Goal: Task Accomplishment & Management: Manage account settings

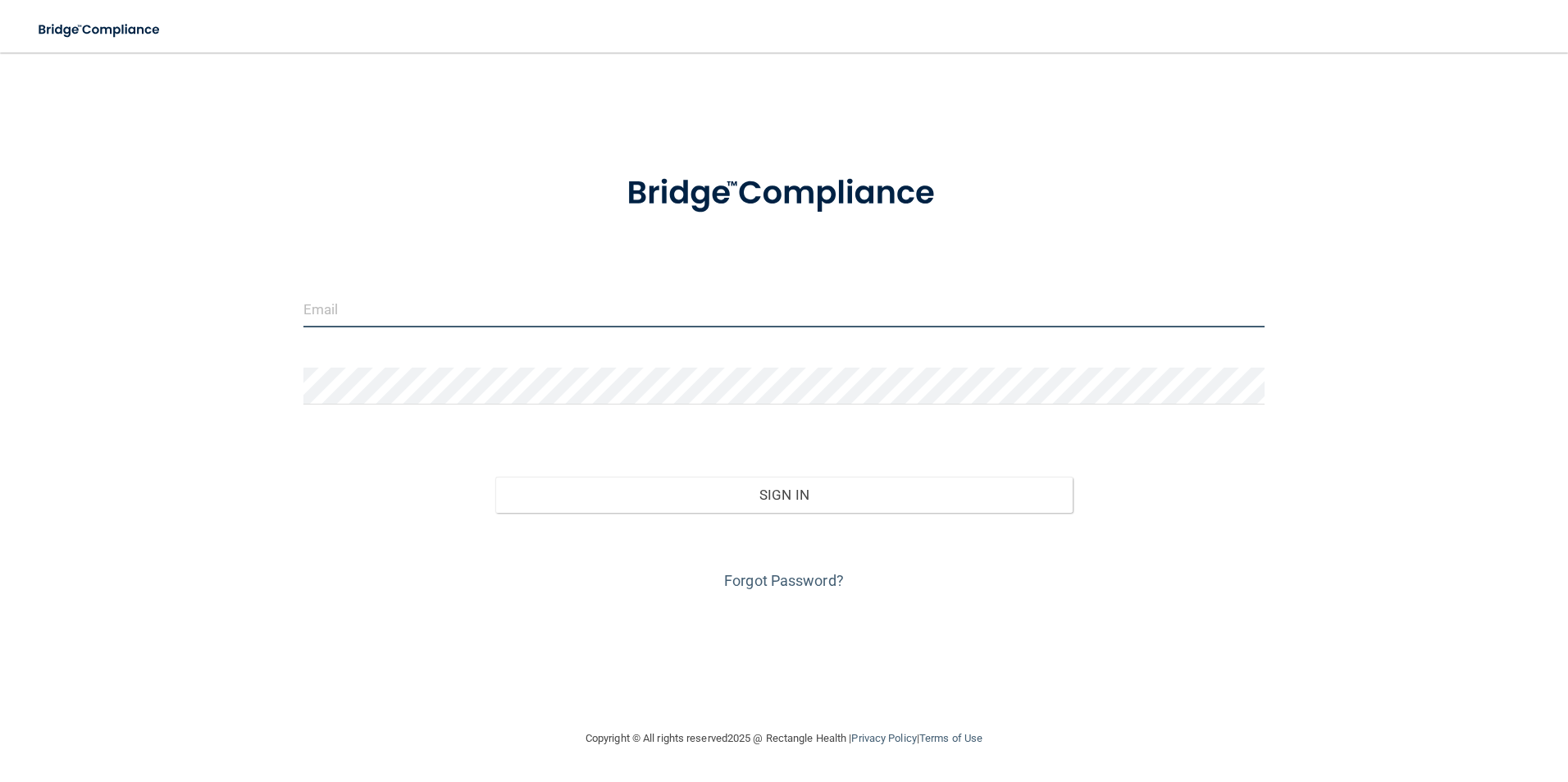
click at [340, 315] on input "email" at bounding box center [784, 309] width 962 height 37
type input "[EMAIL_ADDRESS][DOMAIN_NAME]"
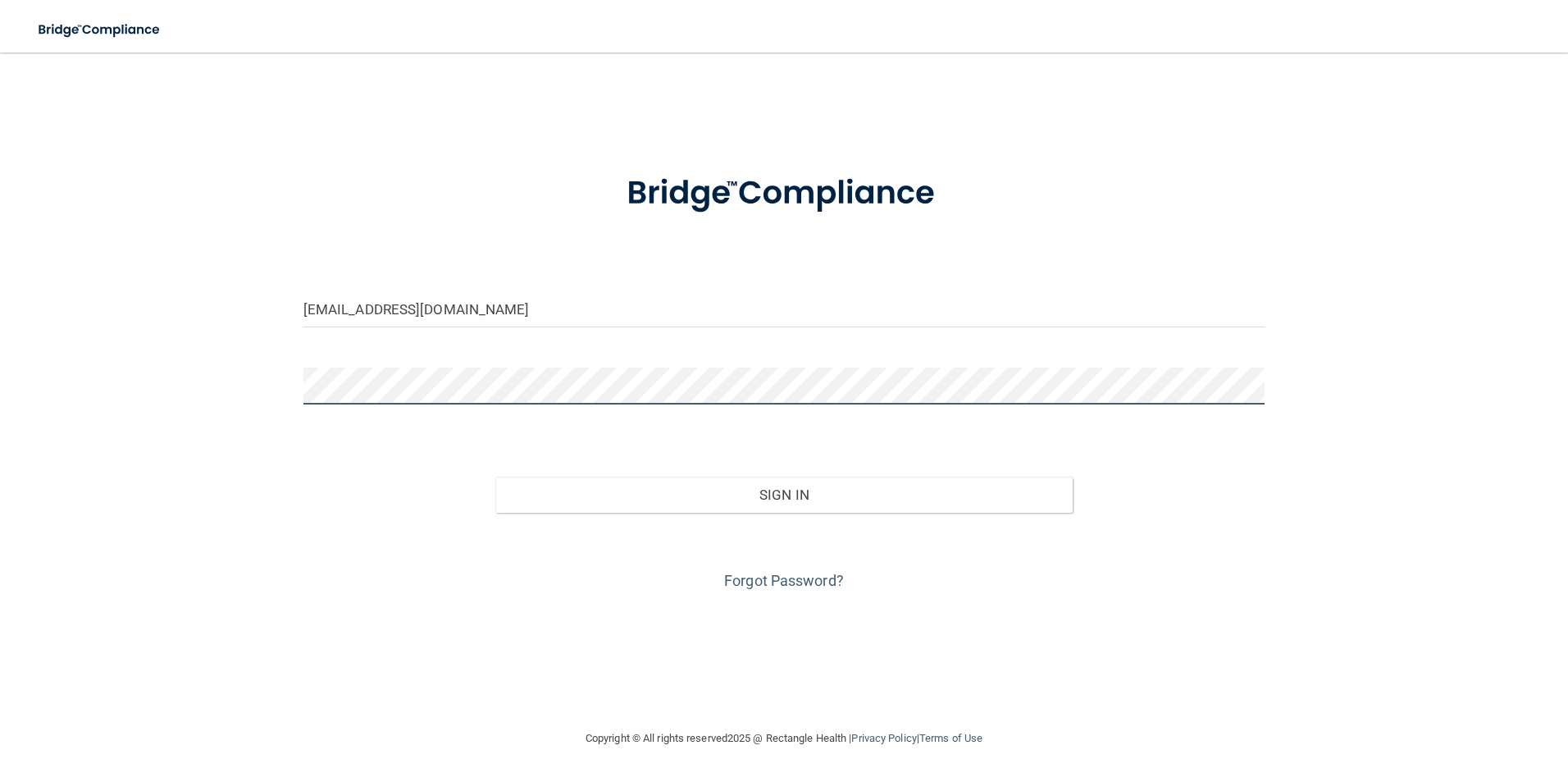
click at [496, 477] on button "Sign In" at bounding box center [784, 494] width 577 height 36
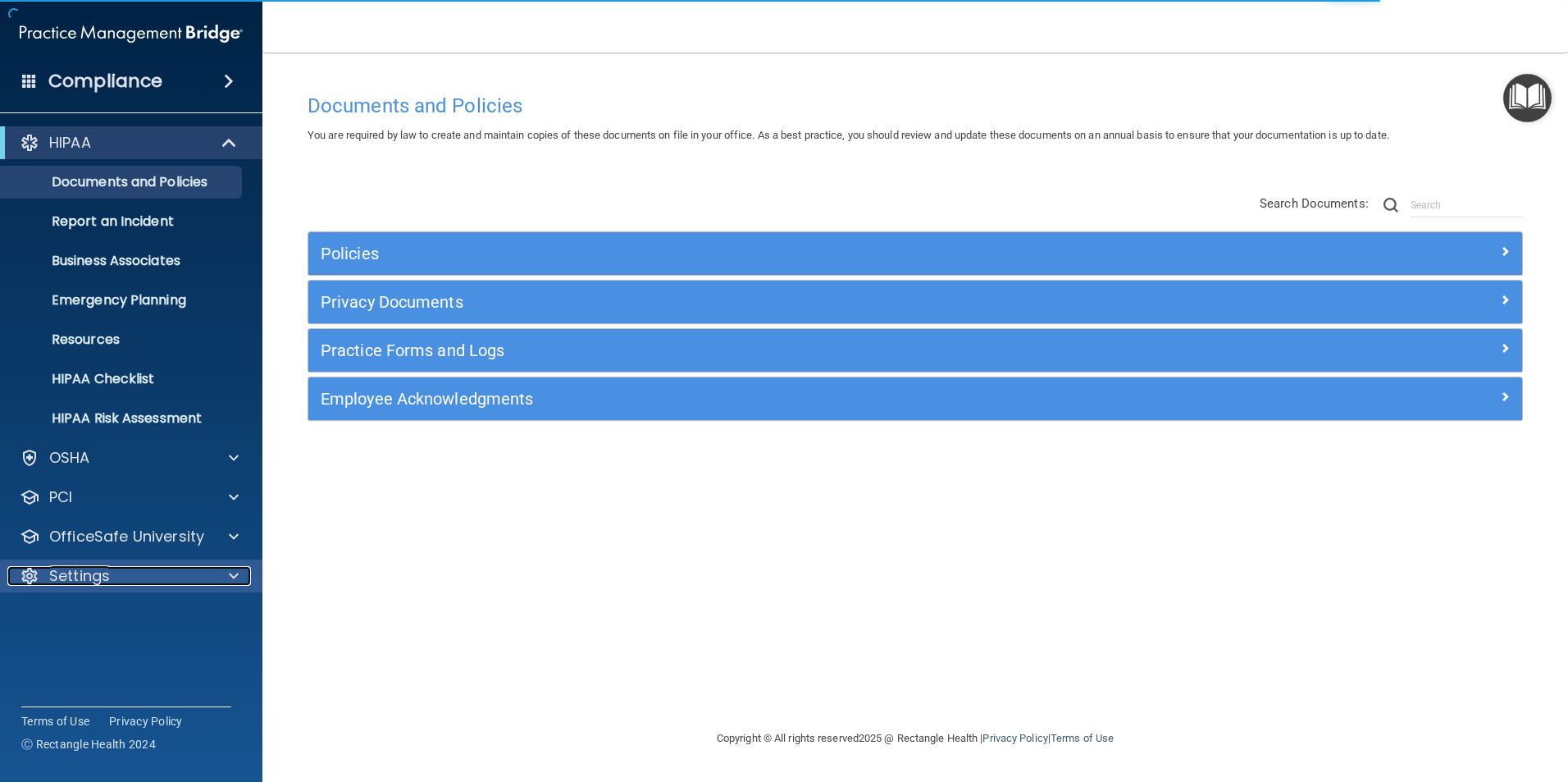
click at [133, 566] on div "Settings" at bounding box center [109, 576] width 203 height 19
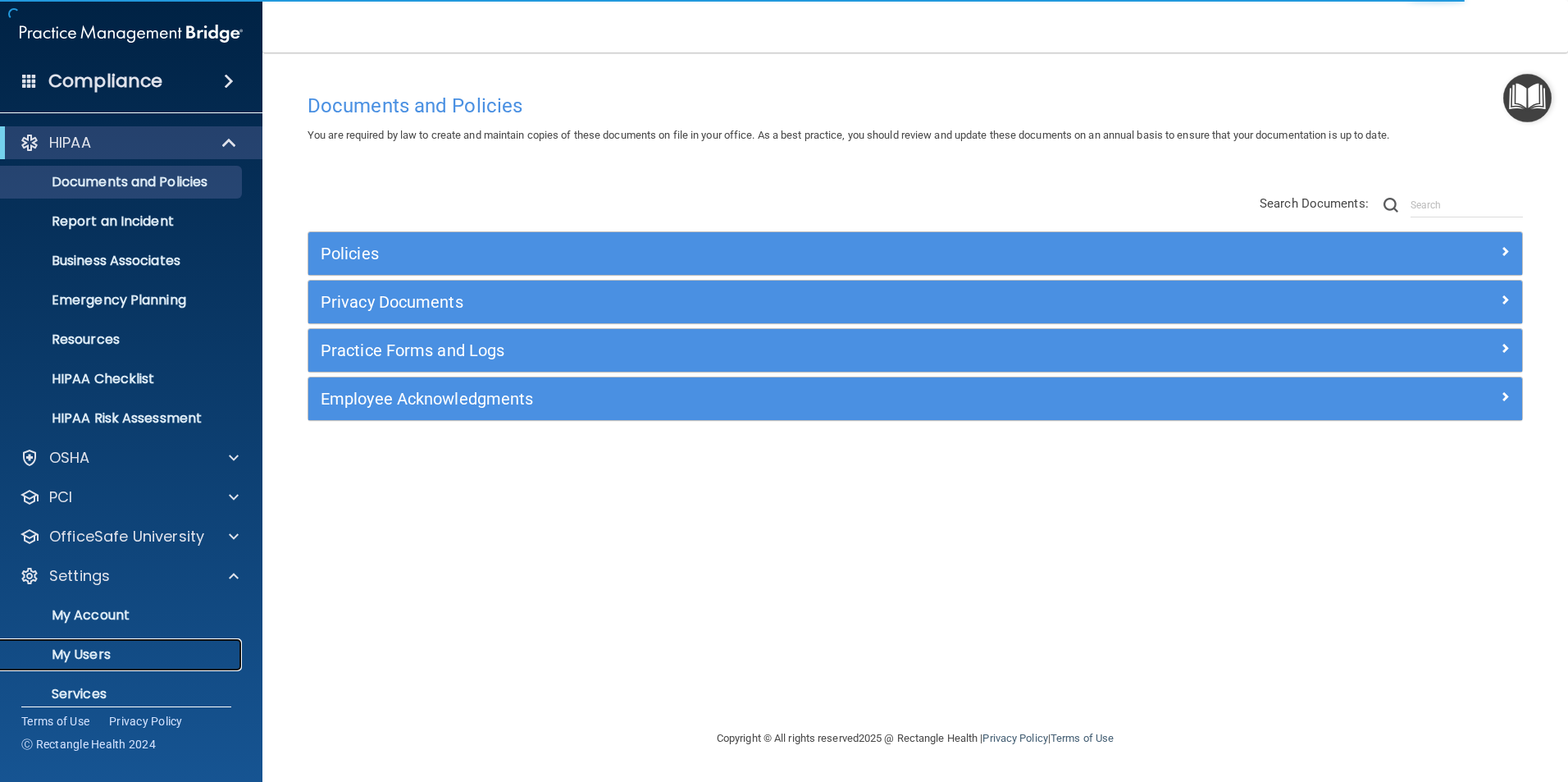
click at [96, 644] on link "My Users" at bounding box center [112, 654] width 258 height 33
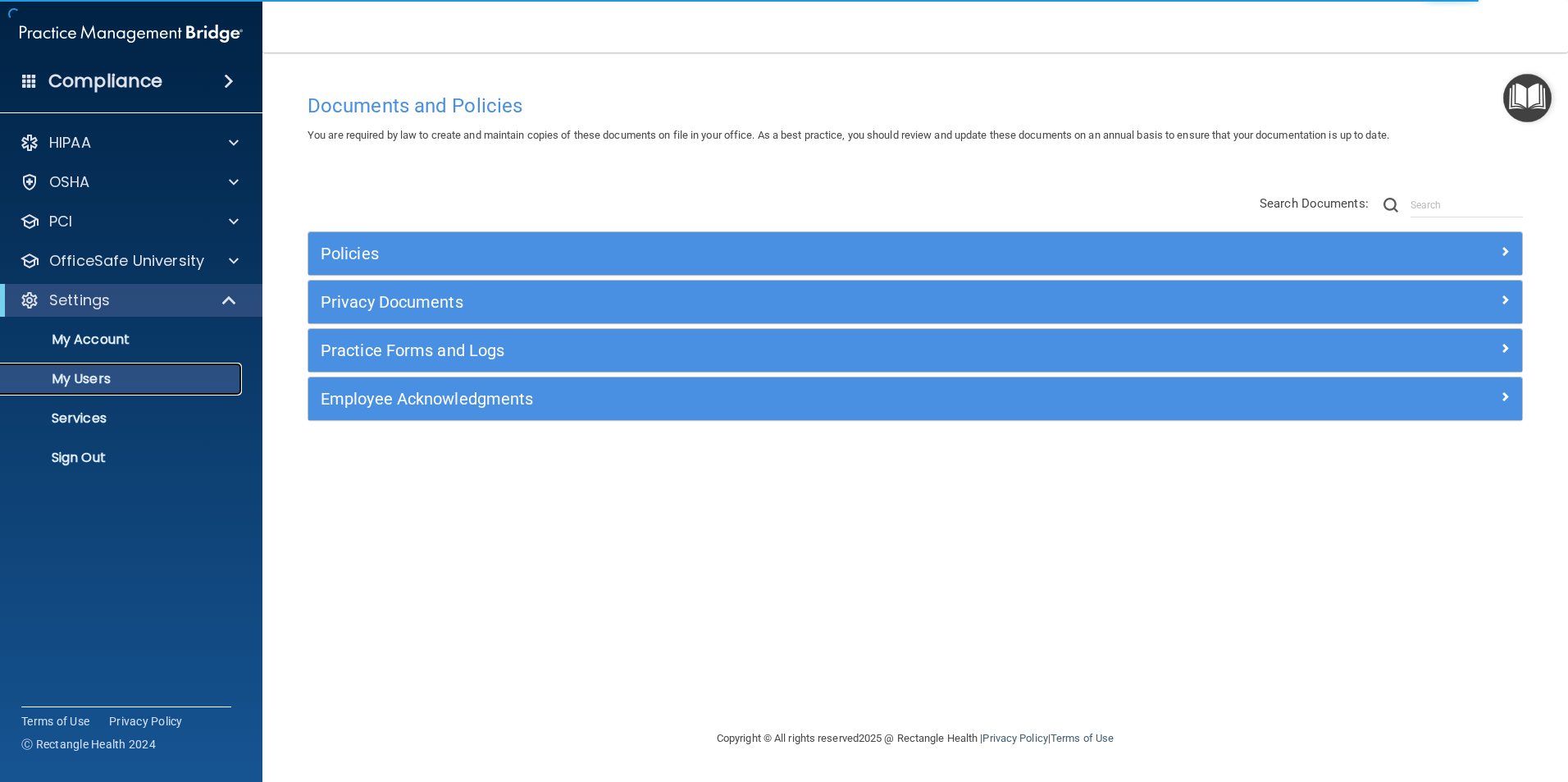
select select "20"
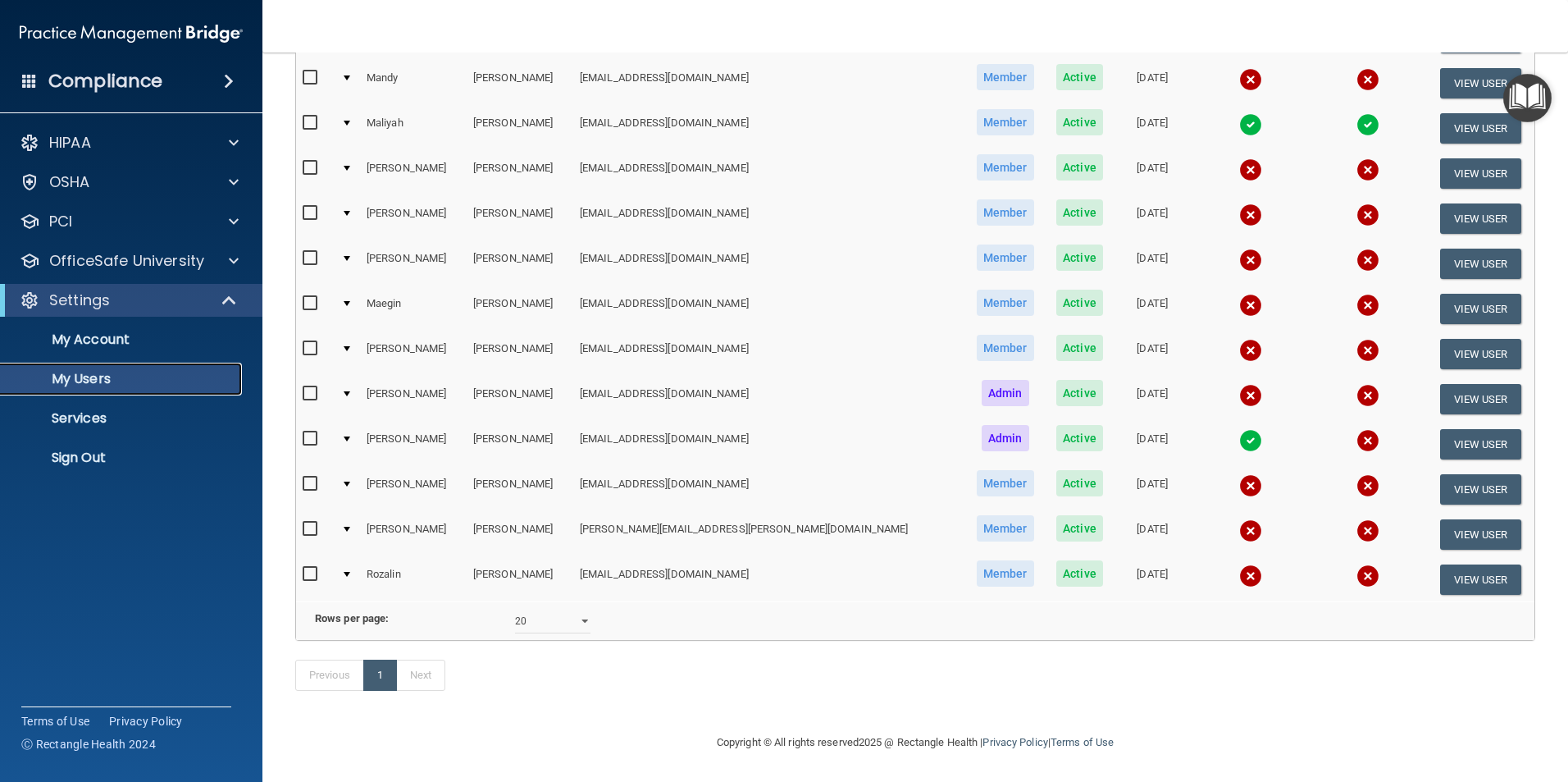
scroll to position [260, 0]
click at [125, 347] on p "My Account" at bounding box center [122, 340] width 224 height 17
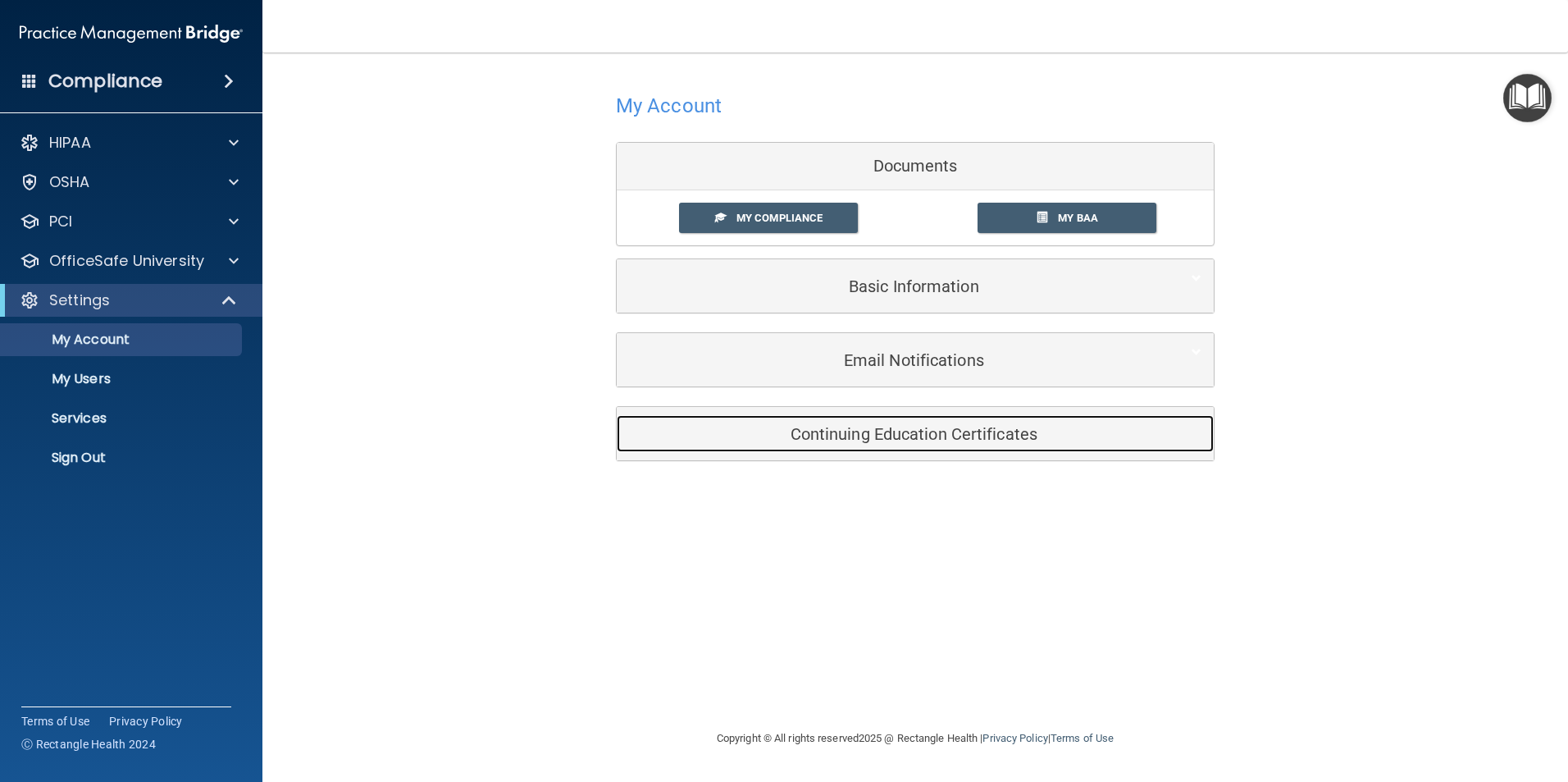
click at [891, 437] on h5 "Continuing Education Certificates" at bounding box center [890, 434] width 523 height 18
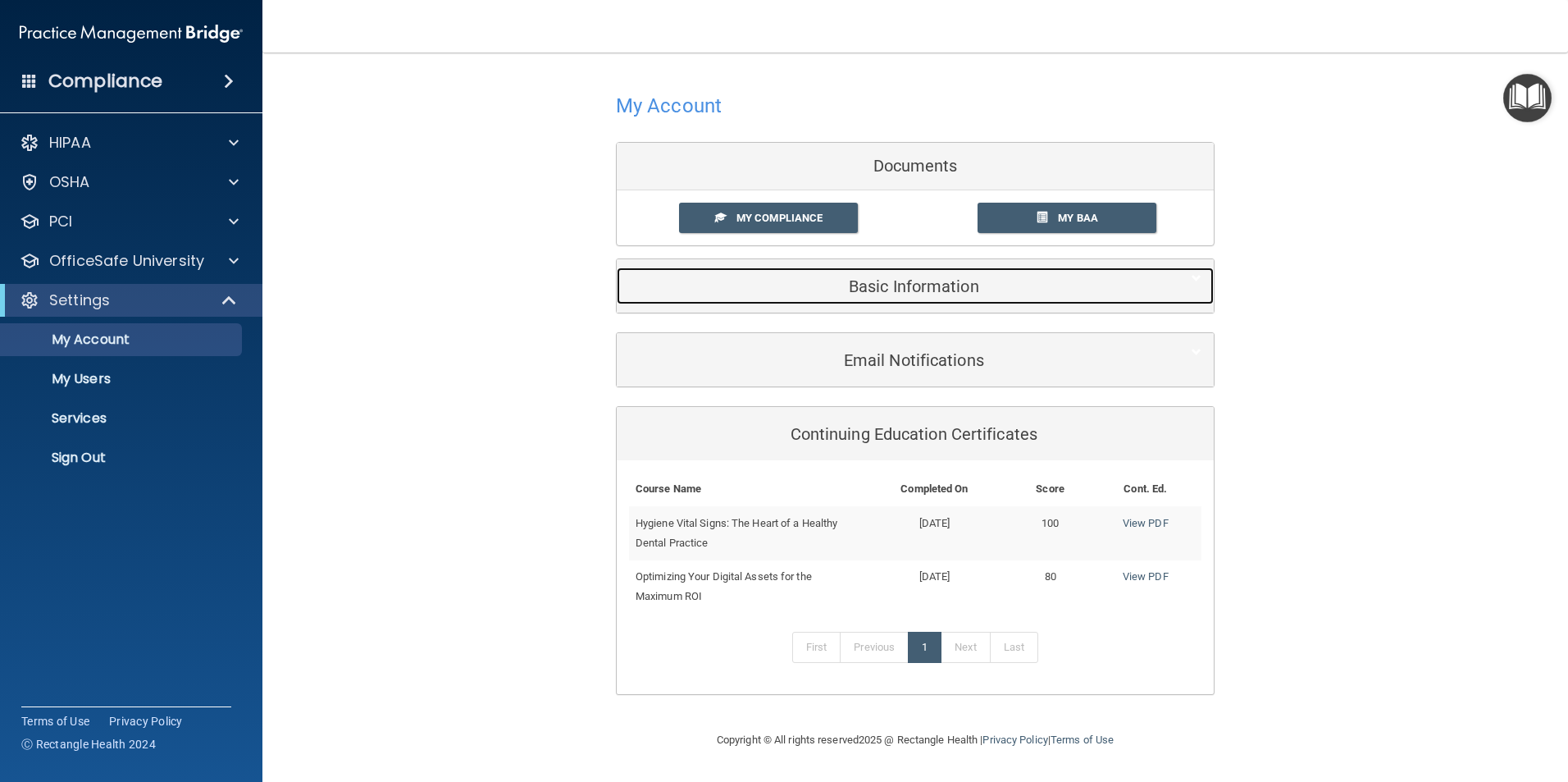
click at [942, 295] on div "Basic Information" at bounding box center [890, 286] width 547 height 37
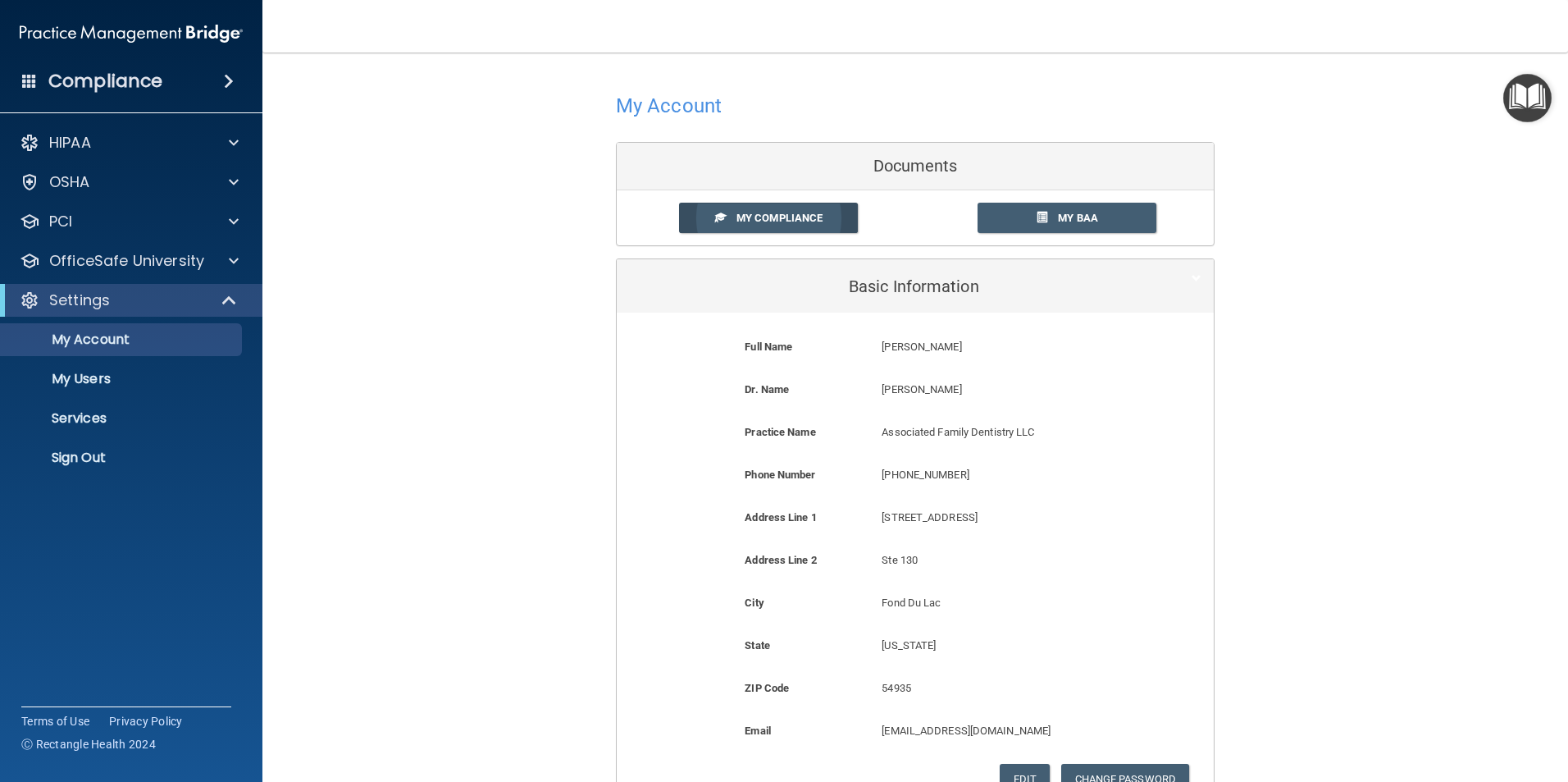
click at [768, 222] on span "My Compliance" at bounding box center [779, 217] width 86 height 13
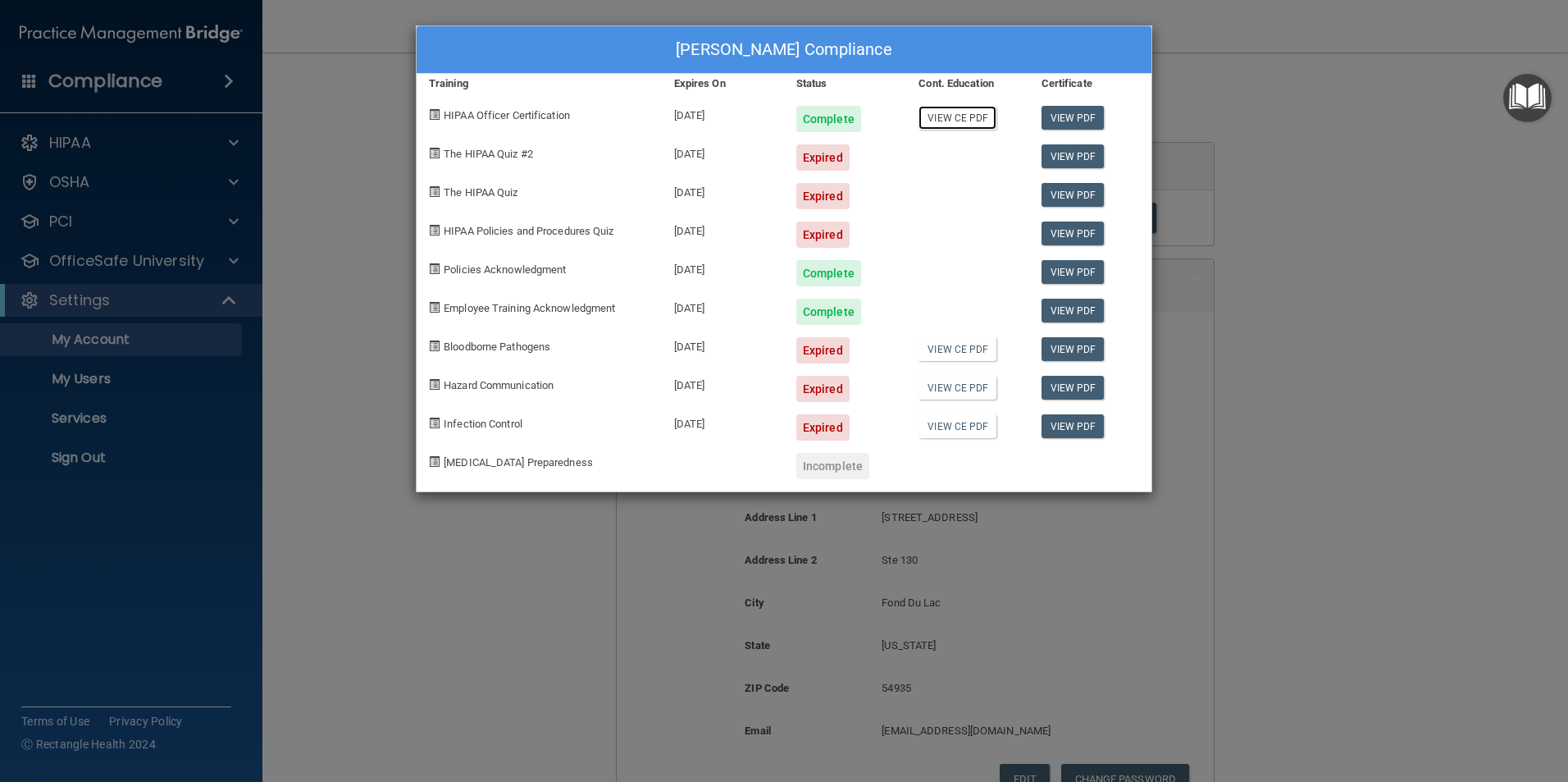
click at [958, 118] on link "View CE PDF" at bounding box center [957, 117] width 78 height 23
click at [955, 348] on link "View CE PDF" at bounding box center [957, 349] width 78 height 23
click at [951, 390] on link "View CE PDF" at bounding box center [957, 388] width 78 height 23
click at [952, 428] on link "View CE PDF" at bounding box center [957, 426] width 78 height 23
click at [317, 59] on div "Tammy Sarauer's Compliance Training Expires On Status Cont. Education Certifica…" at bounding box center [784, 391] width 1568 height 782
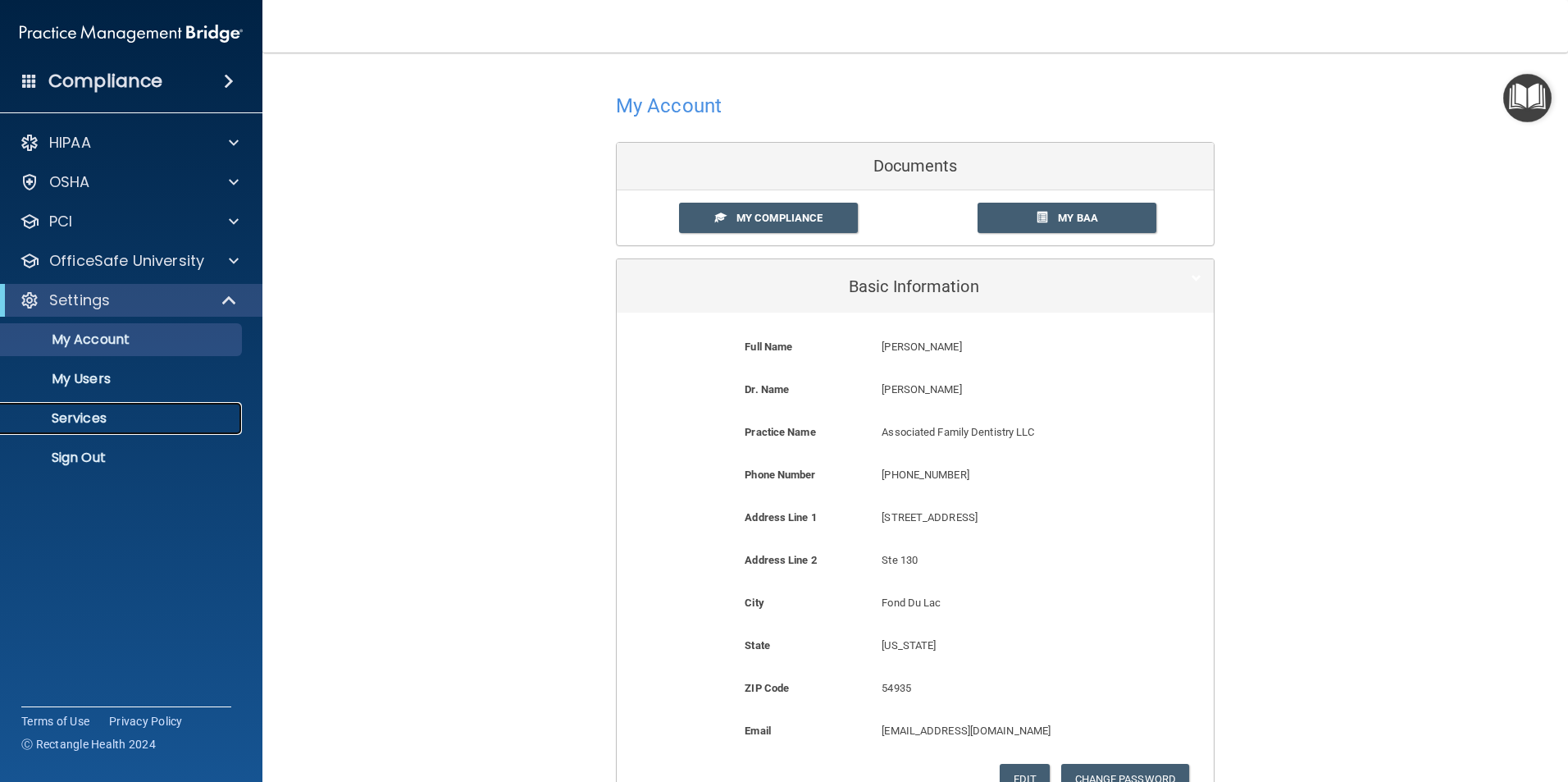
click at [102, 418] on p "Services" at bounding box center [122, 419] width 224 height 17
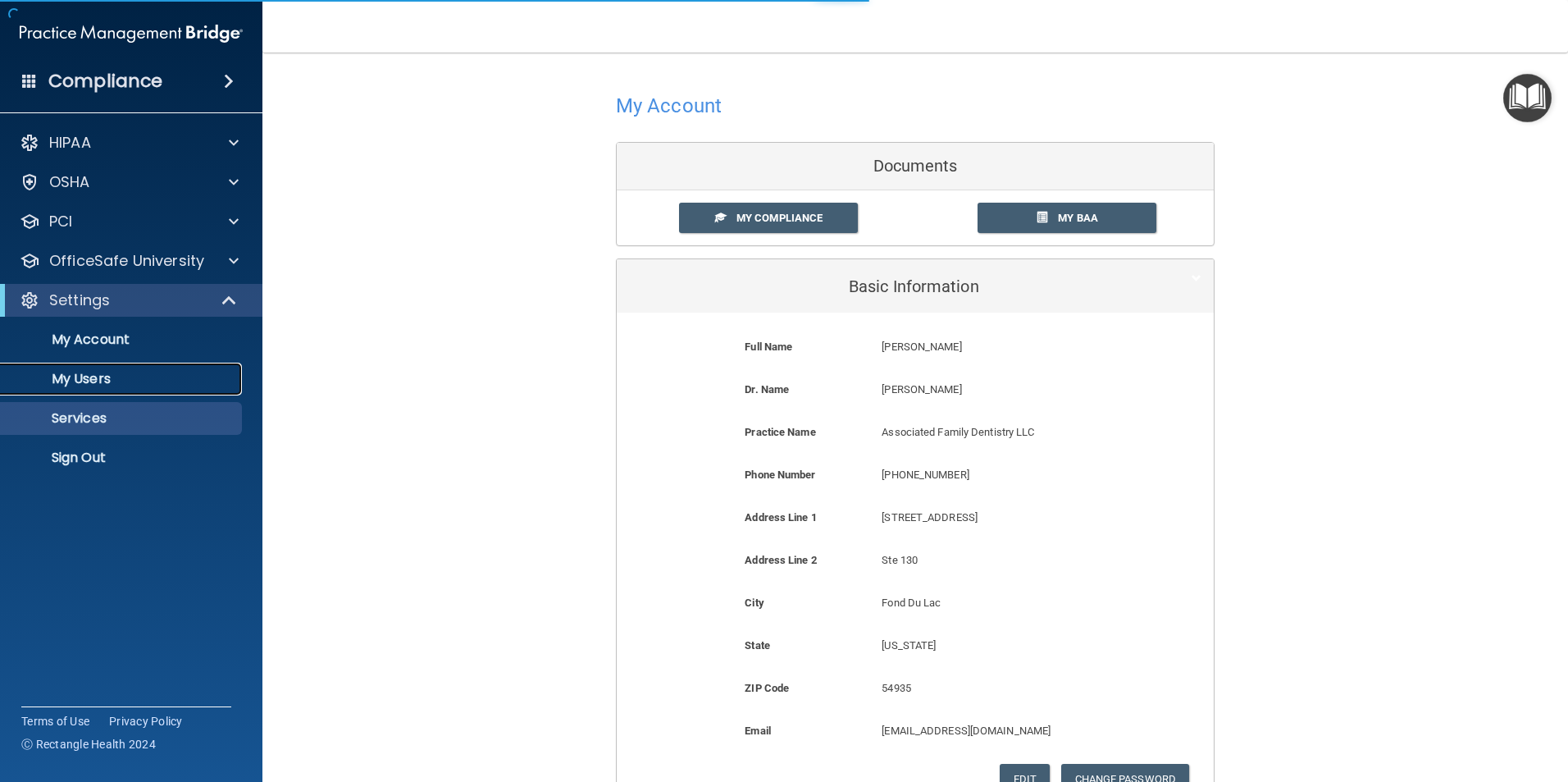
click at [124, 379] on p "My Users" at bounding box center [122, 379] width 224 height 17
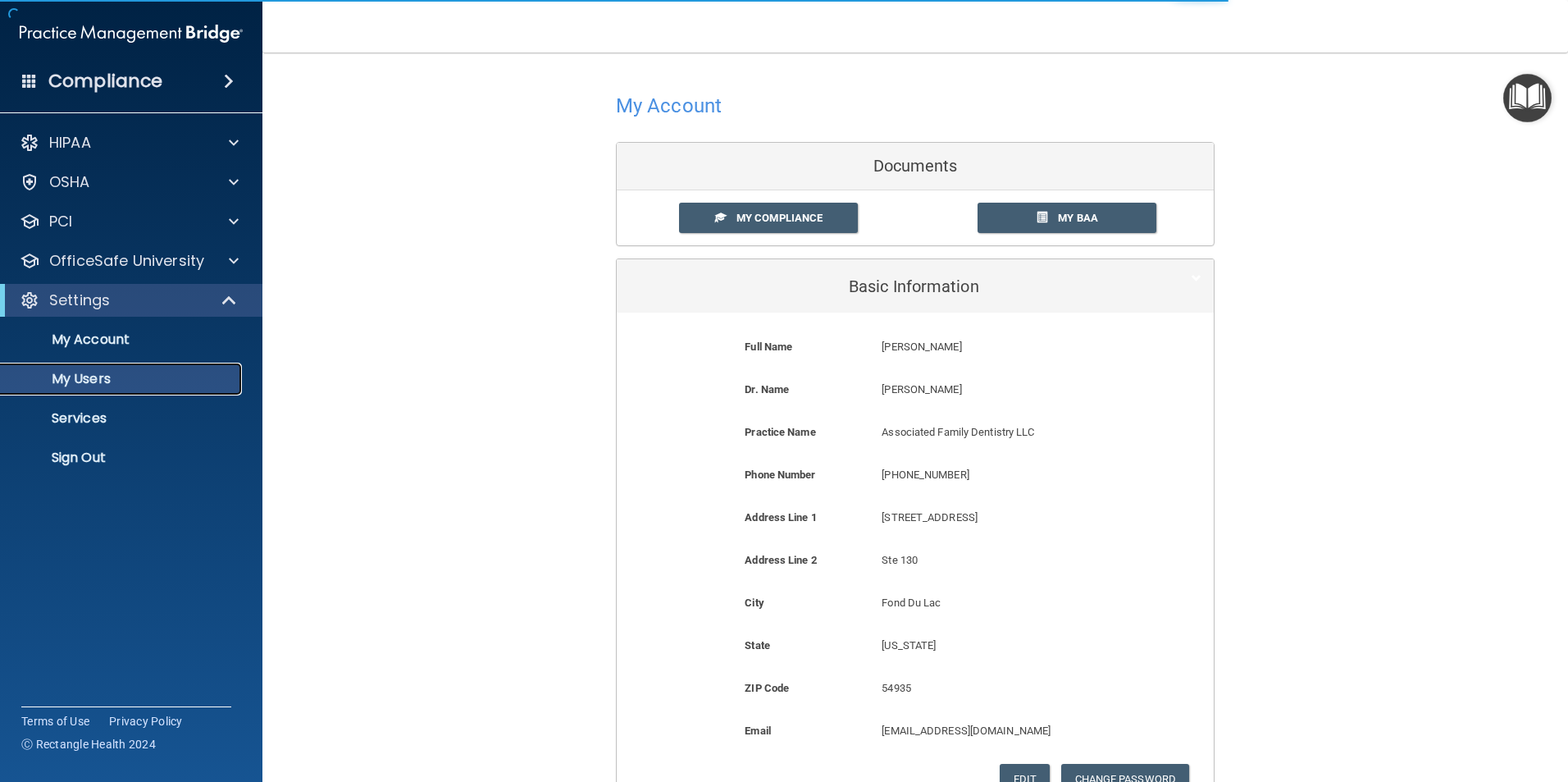
select select "20"
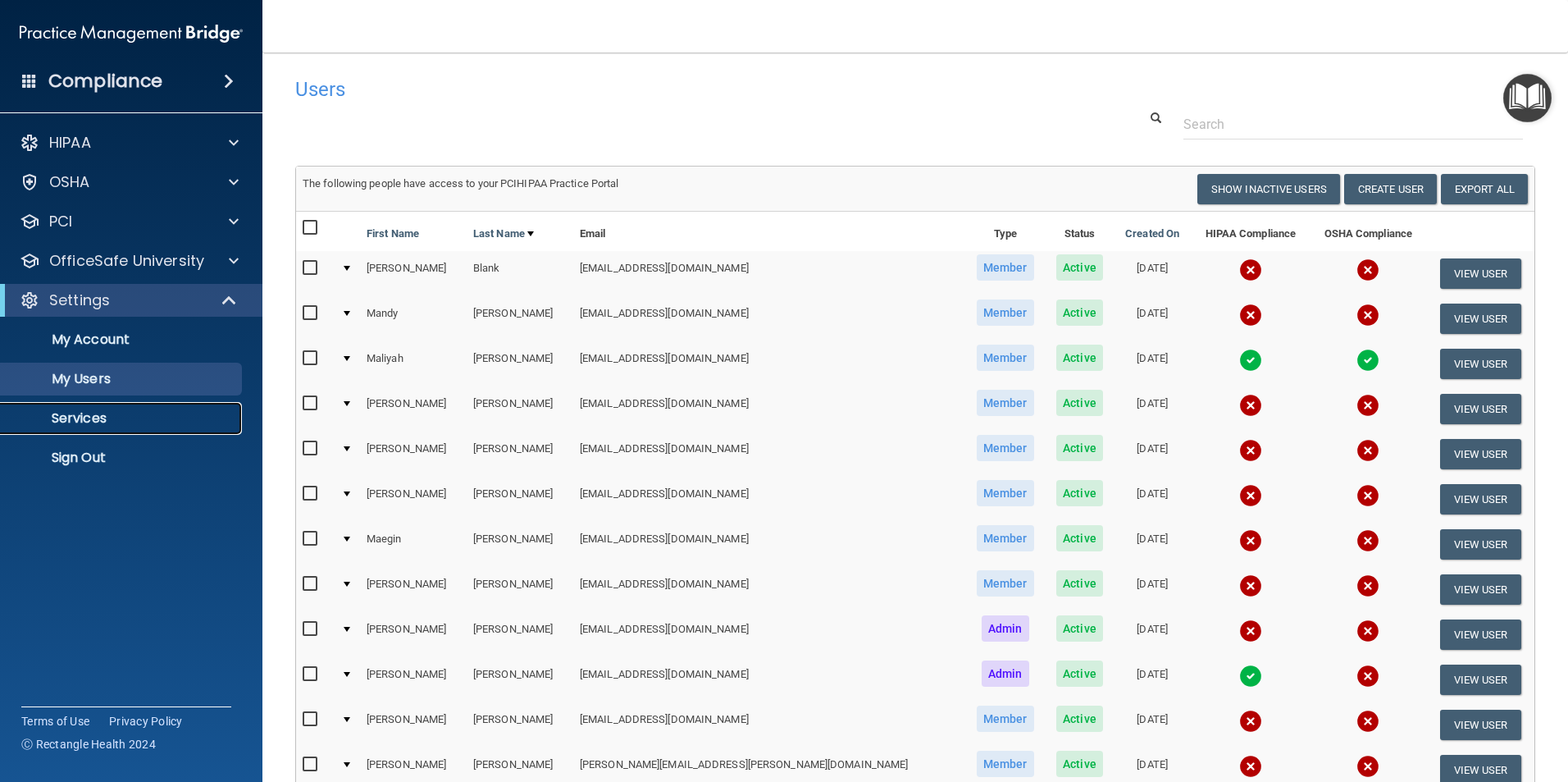
click at [110, 422] on p "Services" at bounding box center [122, 419] width 224 height 17
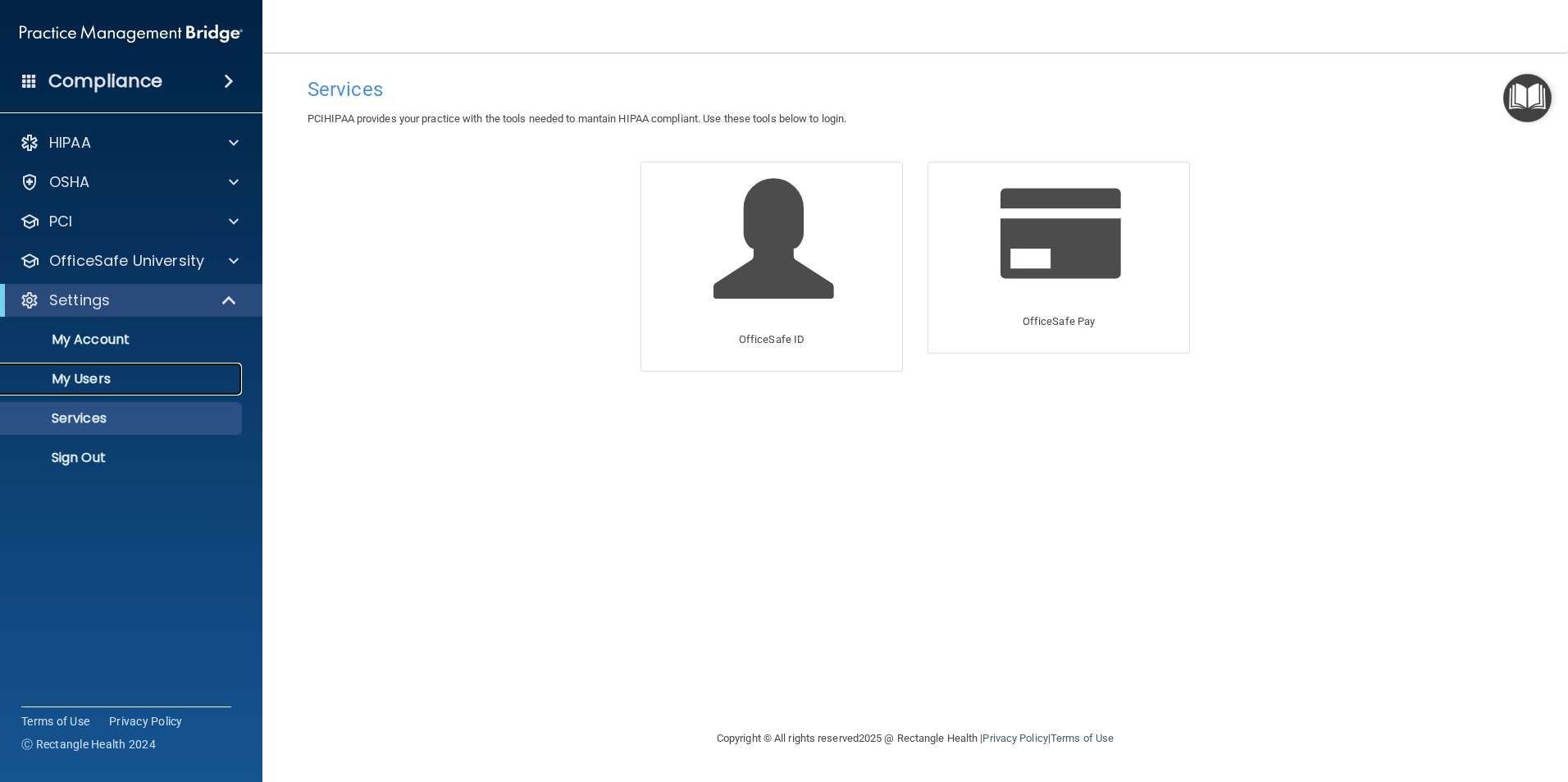
click at [94, 383] on p "My Users" at bounding box center [122, 379] width 224 height 17
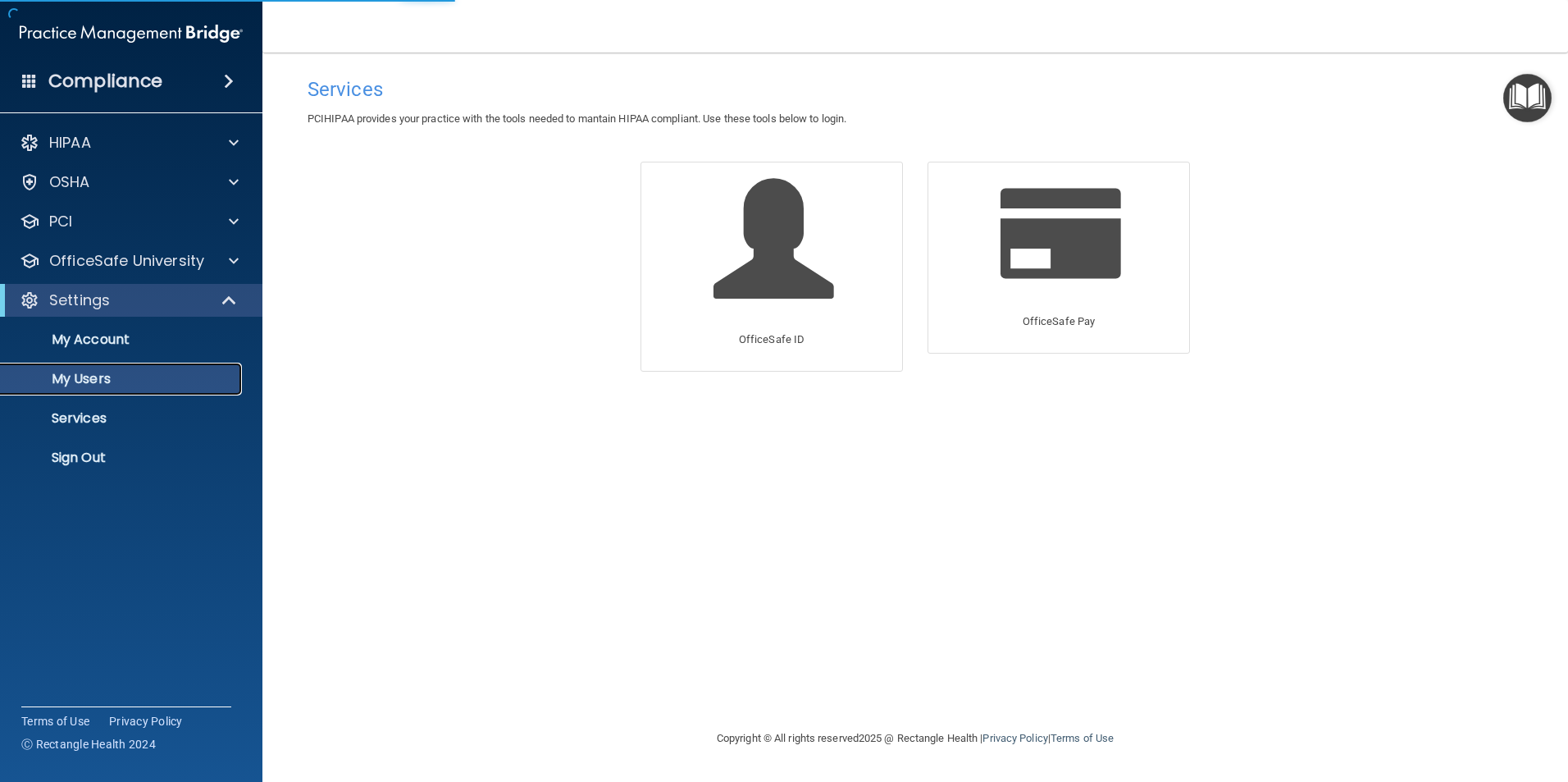
select select "20"
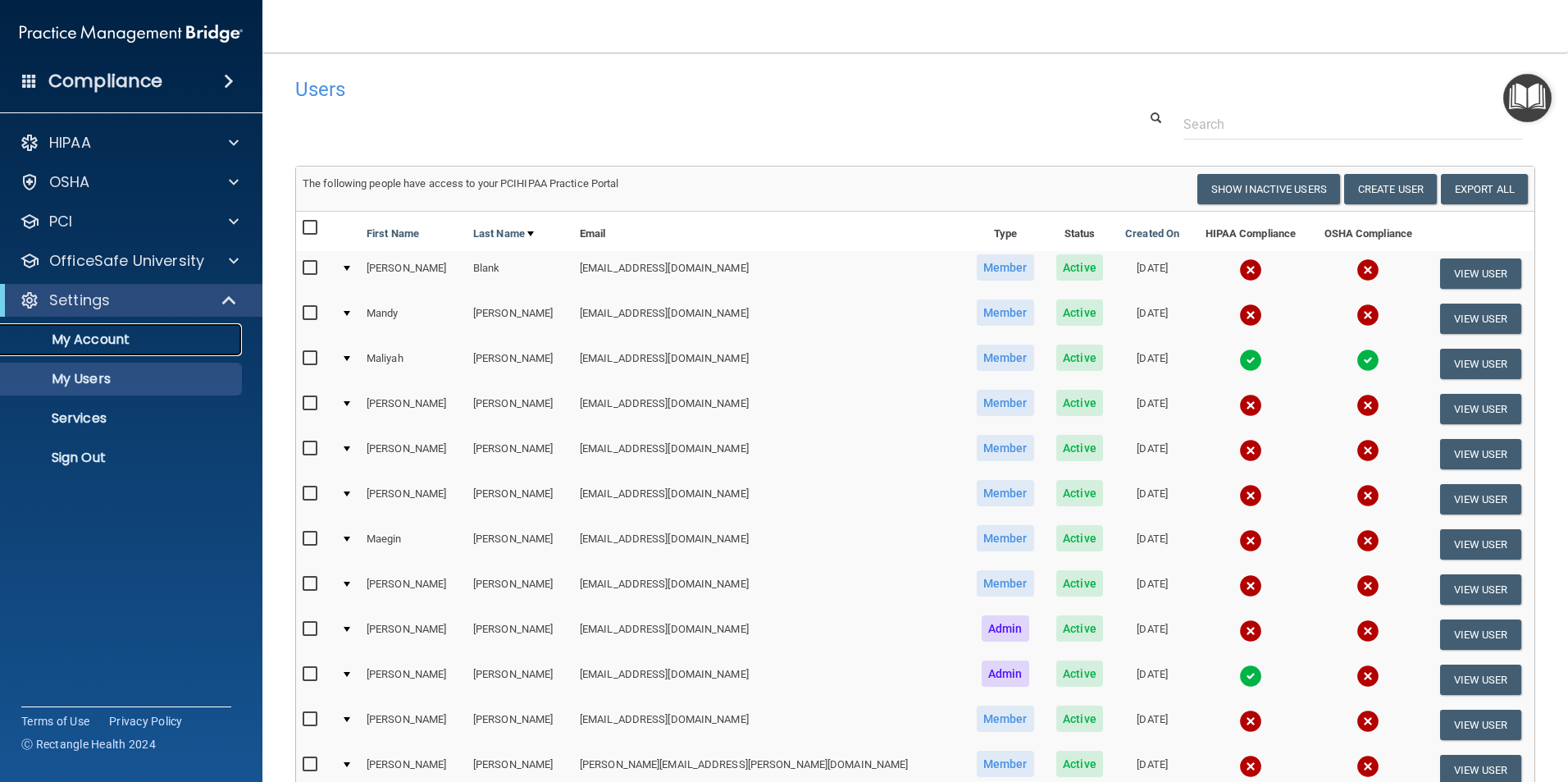
click at [95, 343] on p "My Account" at bounding box center [122, 340] width 224 height 17
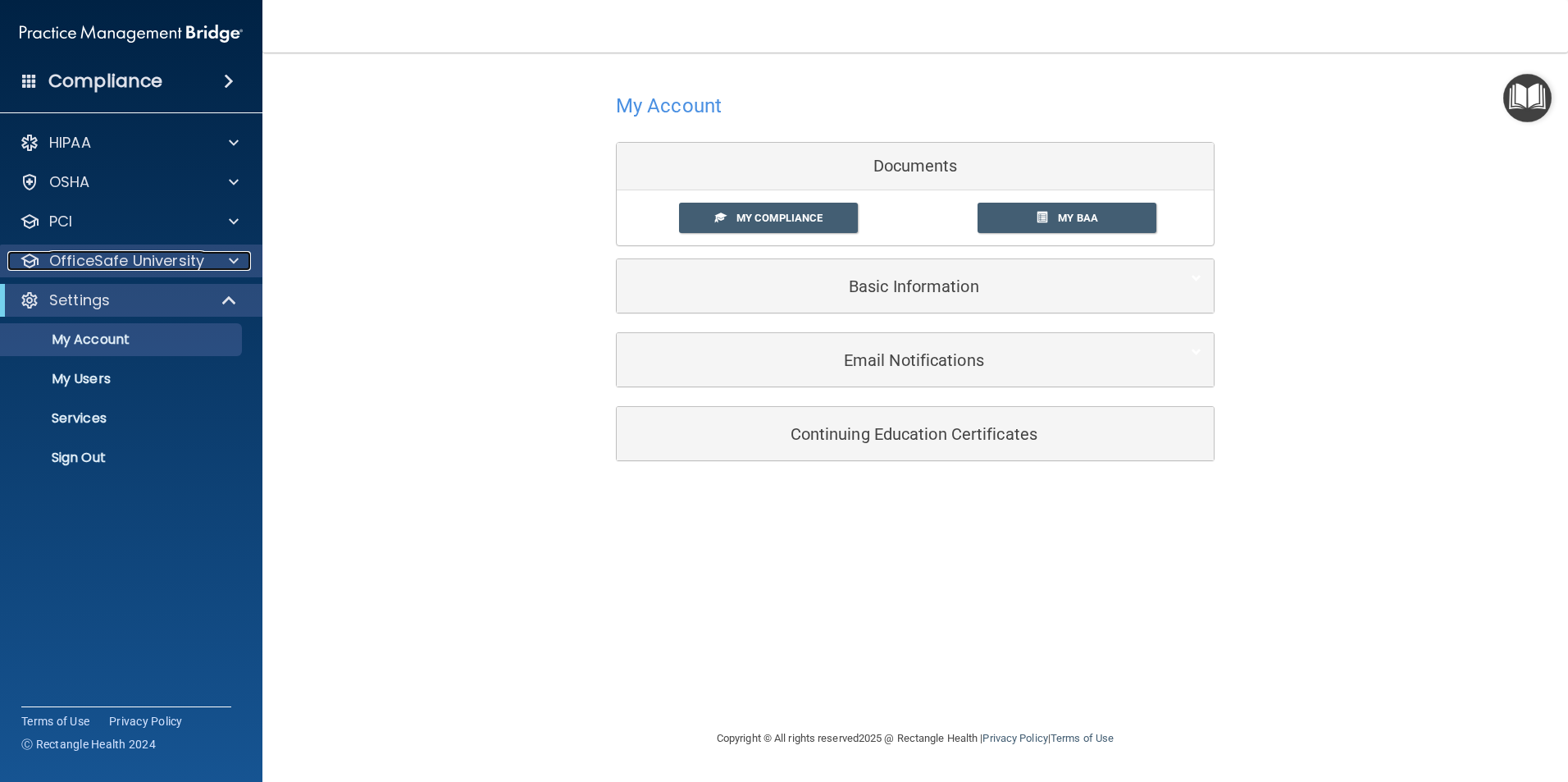
click at [124, 262] on p "OfficeSafe University" at bounding box center [127, 260] width 155 height 19
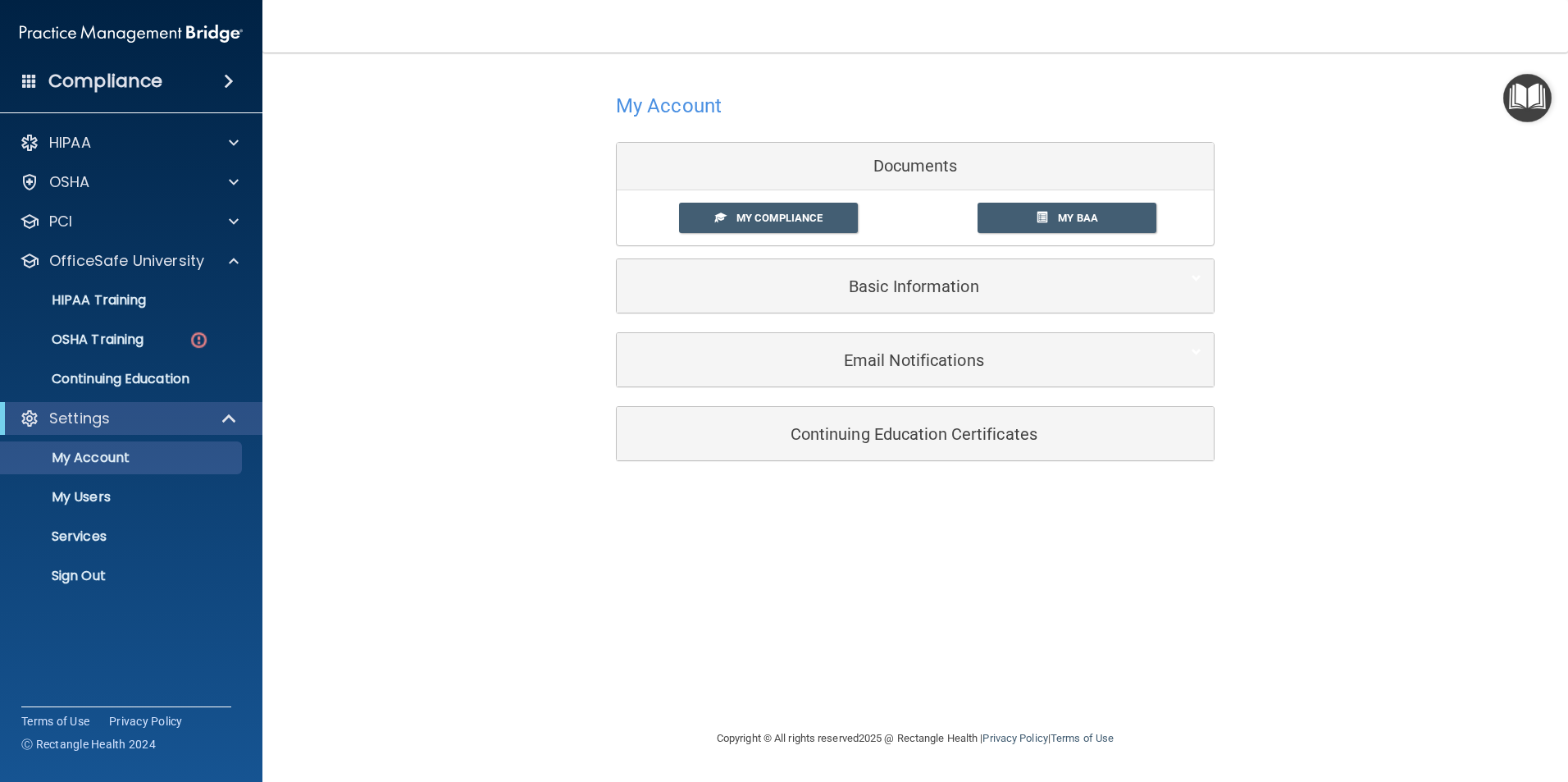
click at [19, 74] on div "Compliance" at bounding box center [131, 81] width 263 height 36
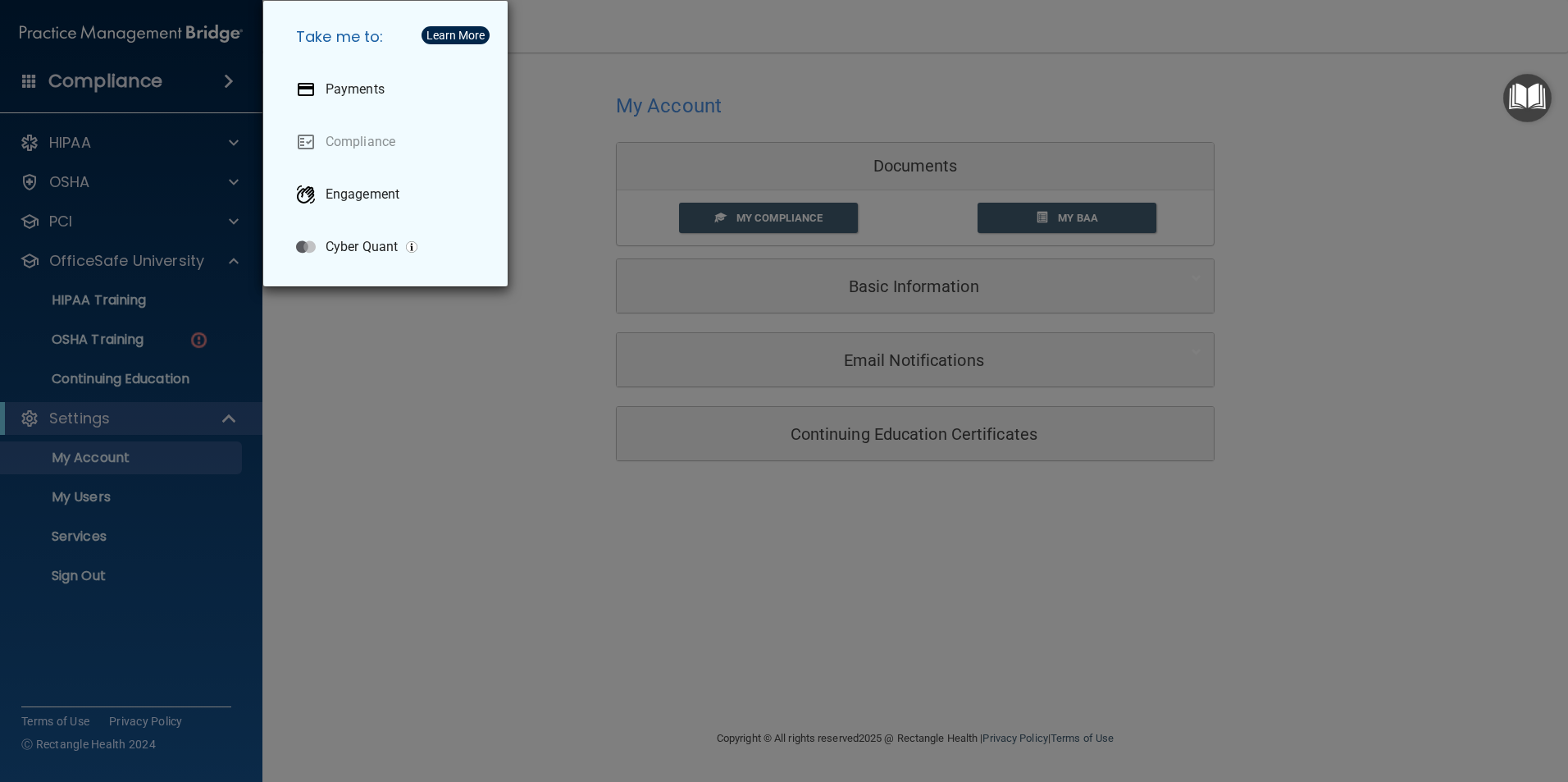
click at [71, 89] on div "Take me to: Payments Compliance Engagement Cyber Quant" at bounding box center [784, 391] width 1568 height 782
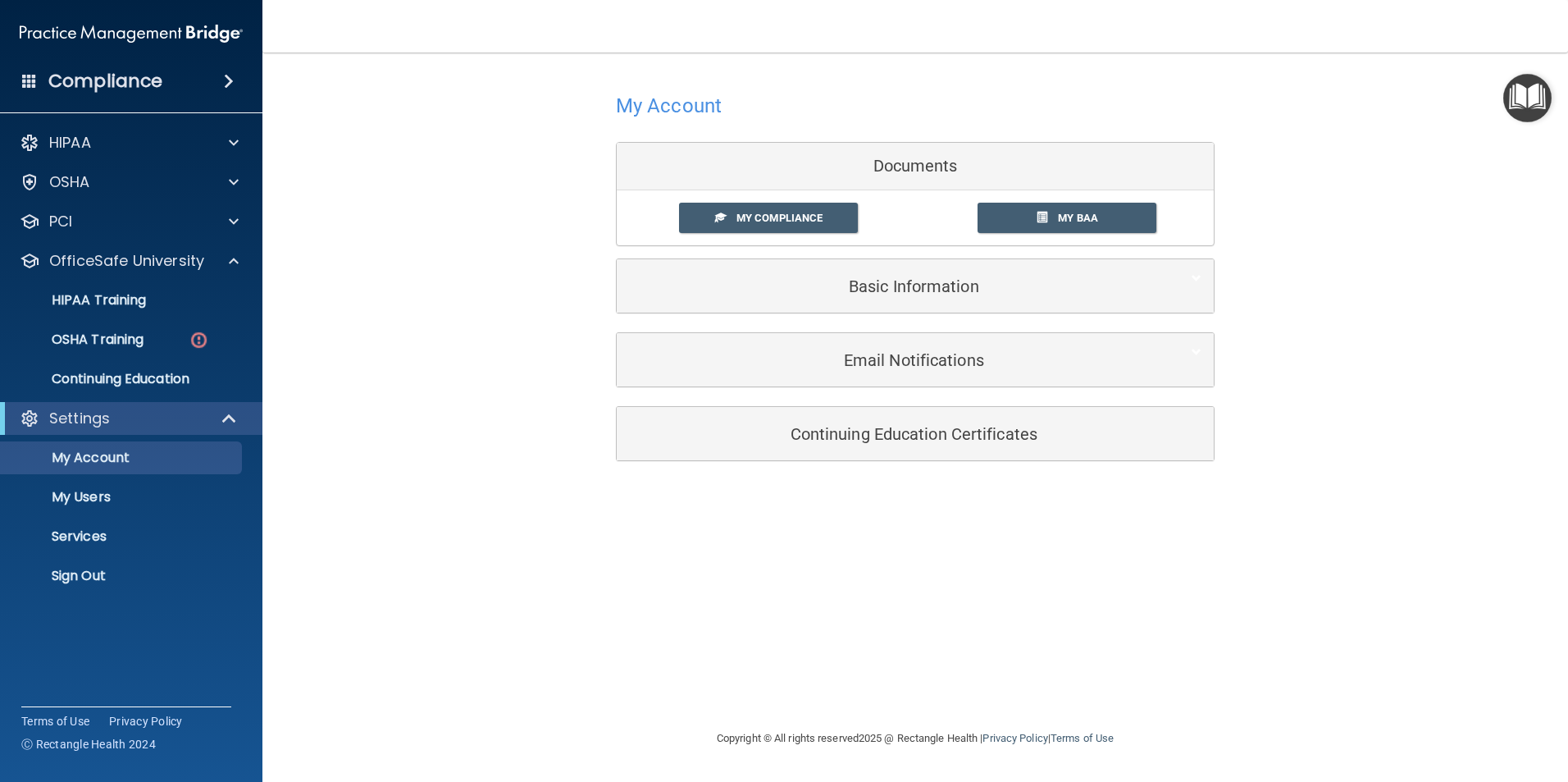
click at [155, 89] on h4 "Compliance" at bounding box center [106, 81] width 114 height 23
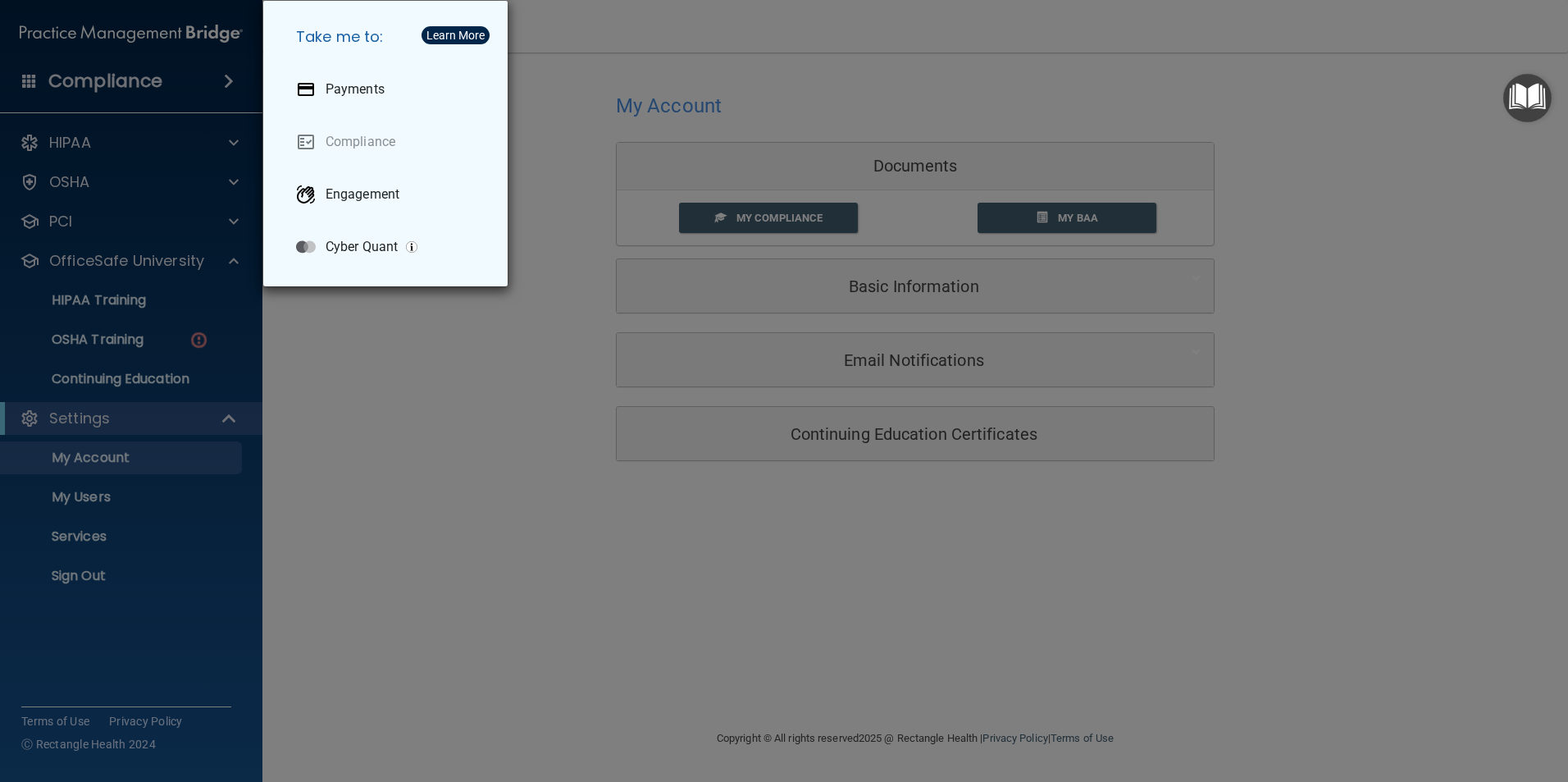
click at [458, 34] on div "Learn More" at bounding box center [455, 35] width 58 height 12
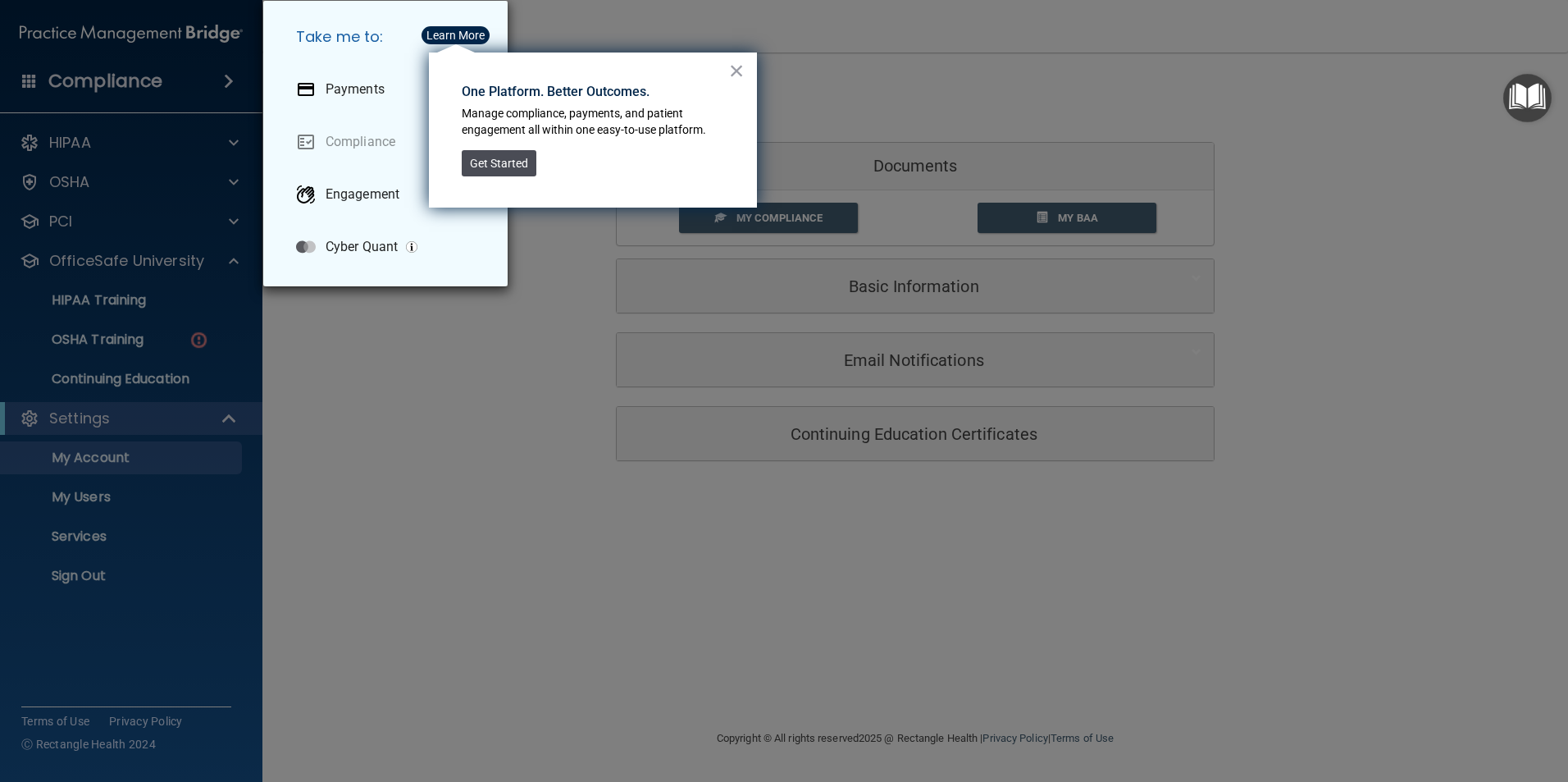
click at [500, 164] on button "Get Started" at bounding box center [498, 163] width 75 height 26
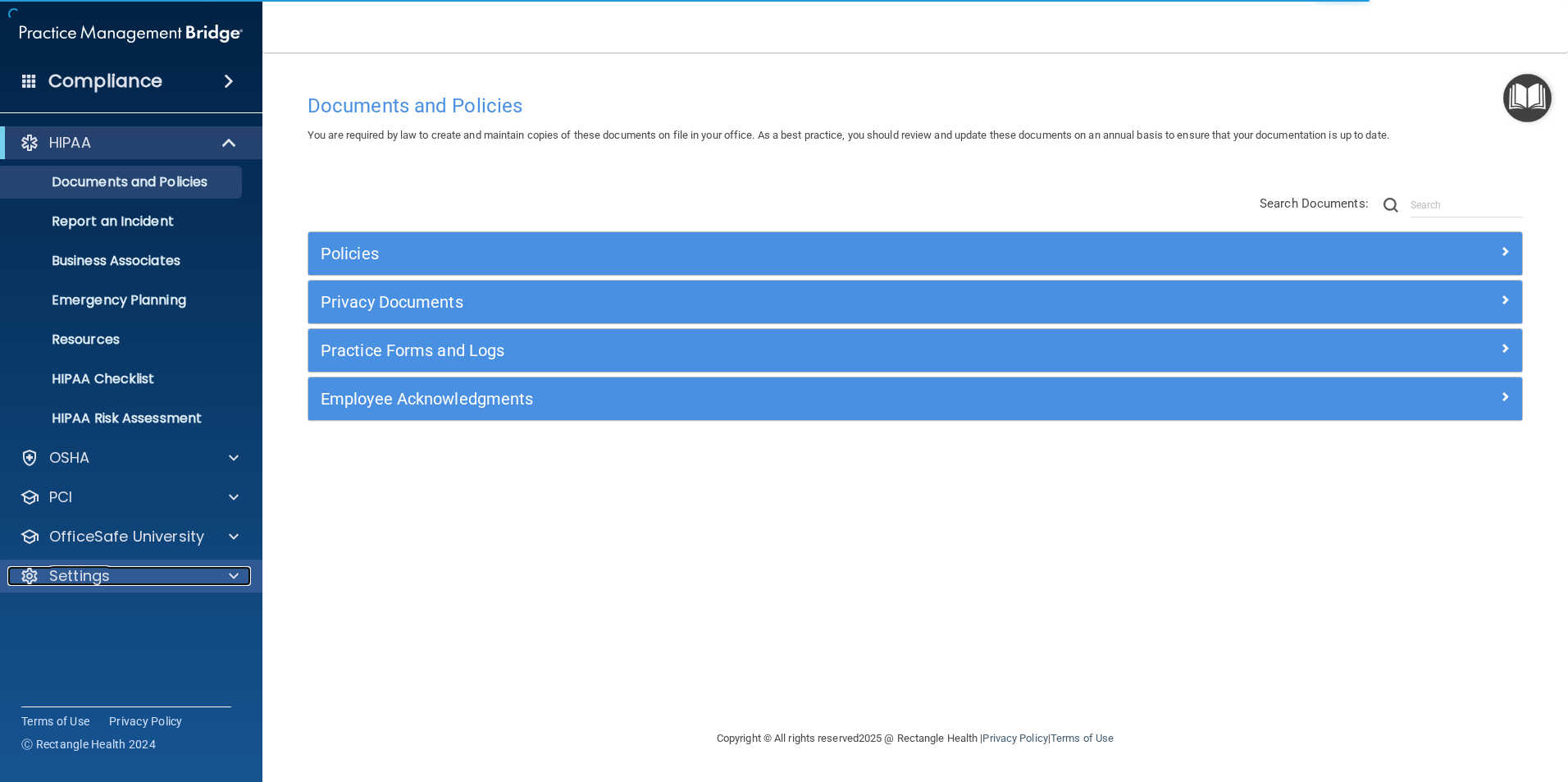
click at [106, 578] on p "Settings" at bounding box center [80, 576] width 60 height 19
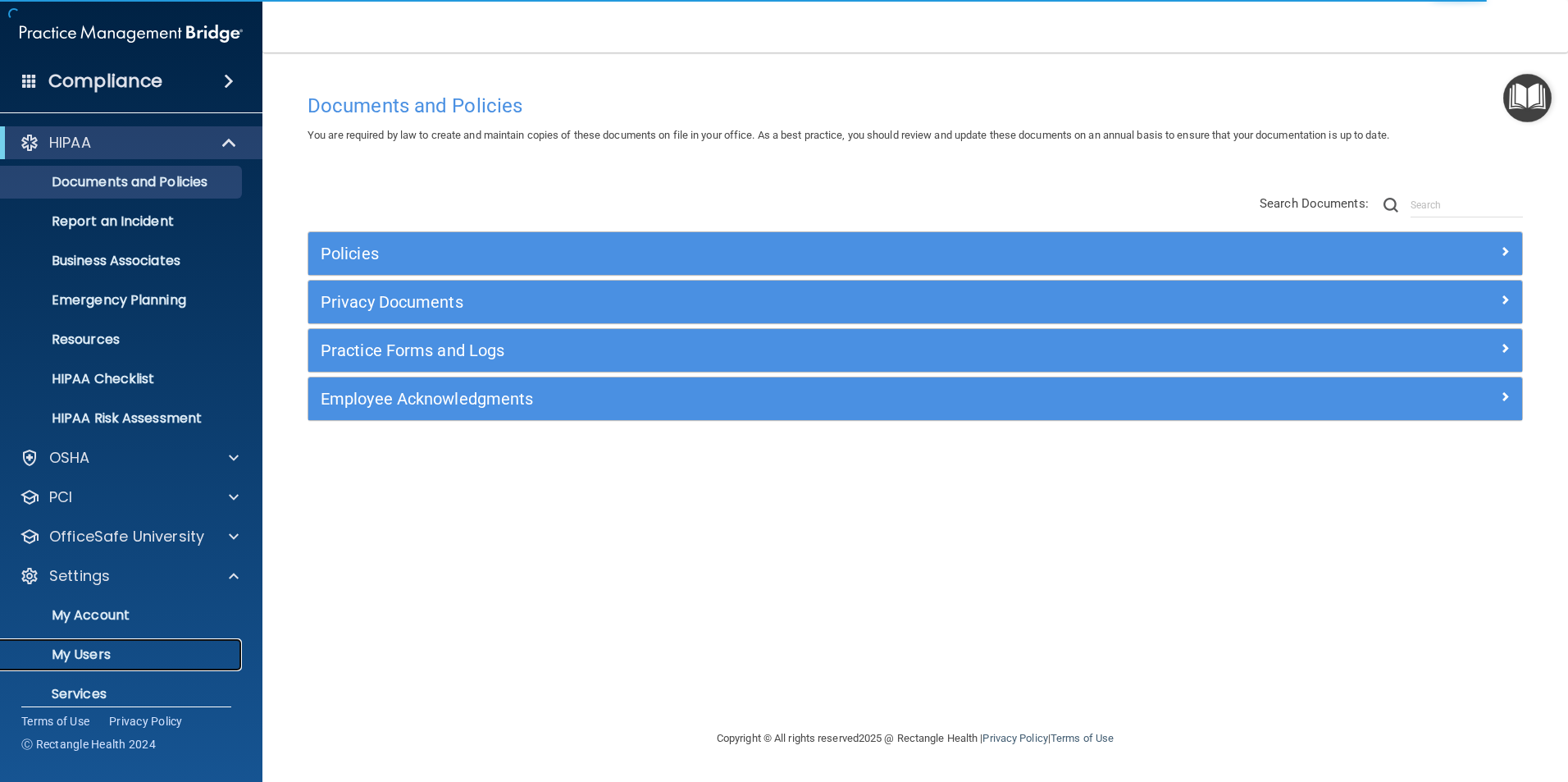
click at [83, 650] on p "My Users" at bounding box center [122, 654] width 224 height 17
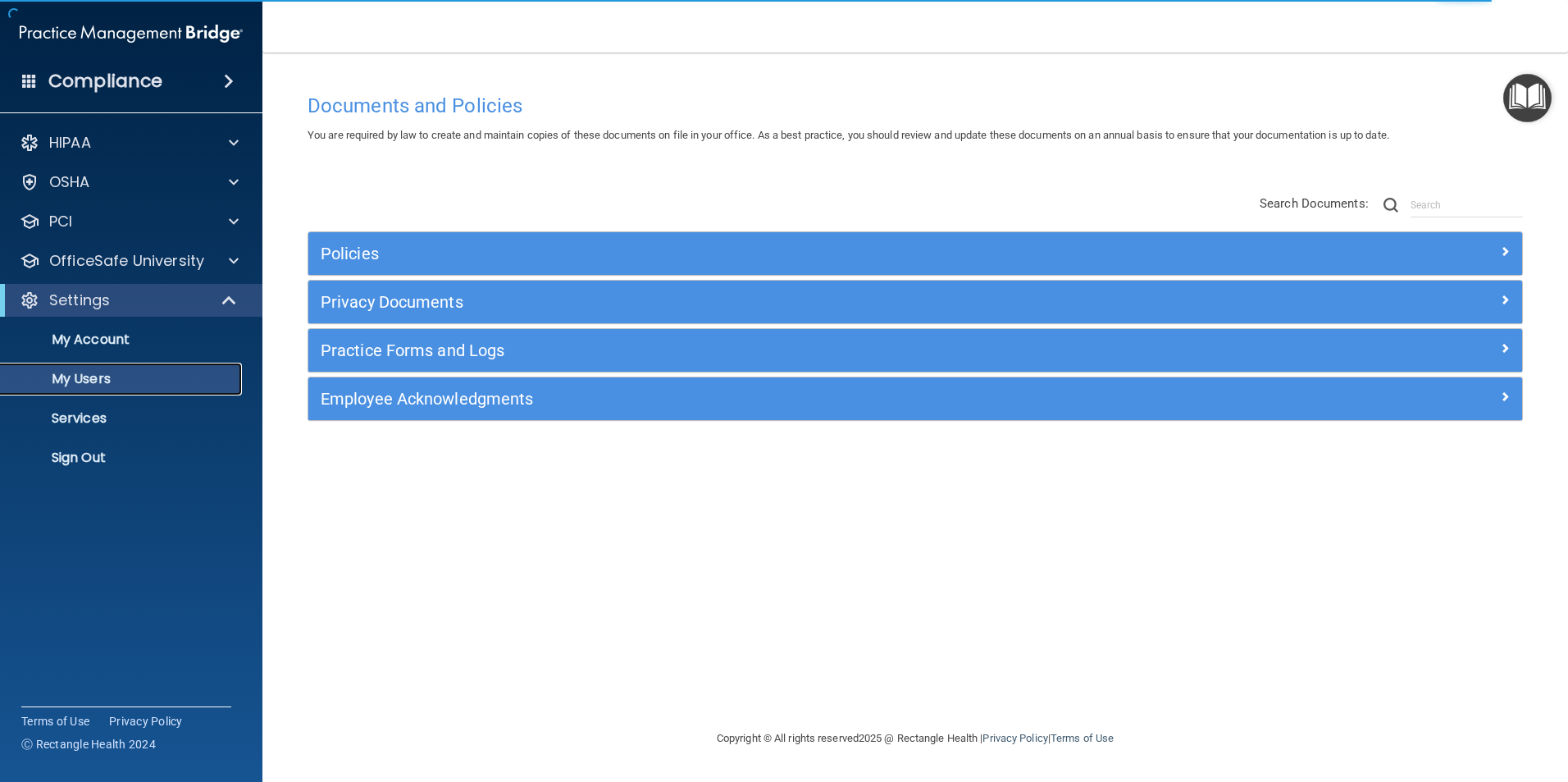
select select "20"
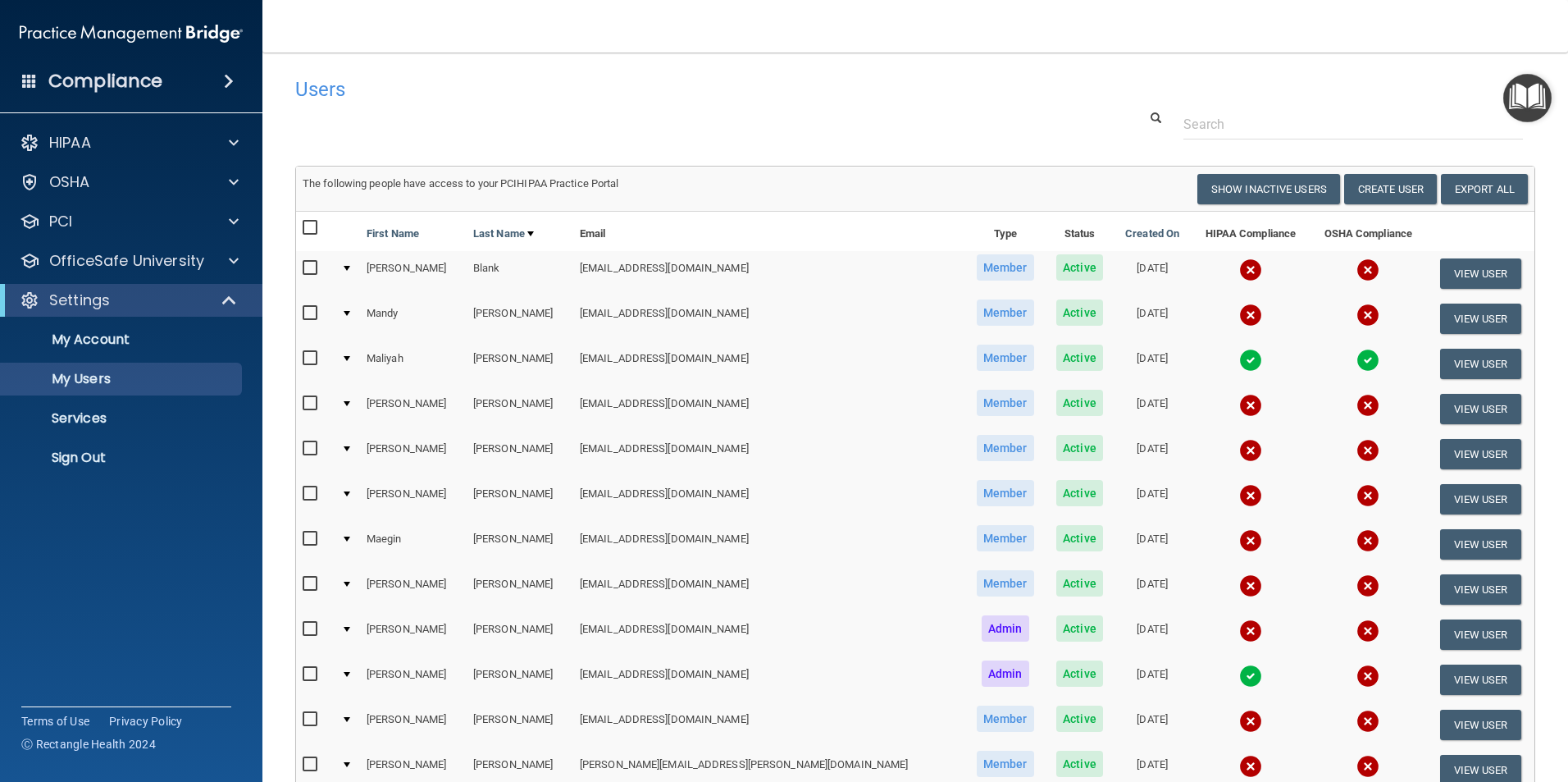
click at [352, 489] on td at bounding box center [347, 499] width 25 height 45
click at [354, 491] on td at bounding box center [347, 499] width 25 height 45
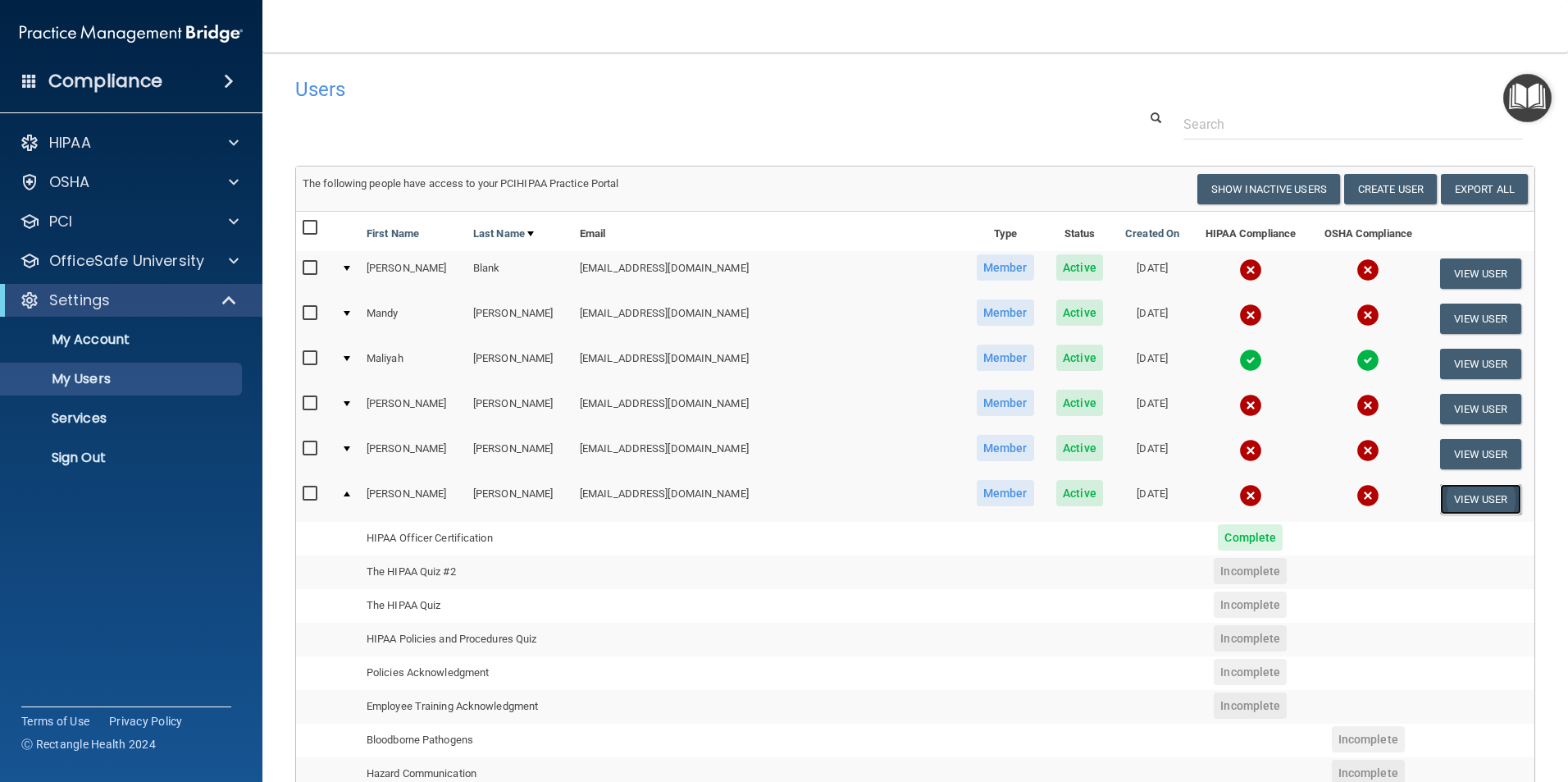
click at [1444, 503] on button "View User" at bounding box center [1481, 499] width 81 height 30
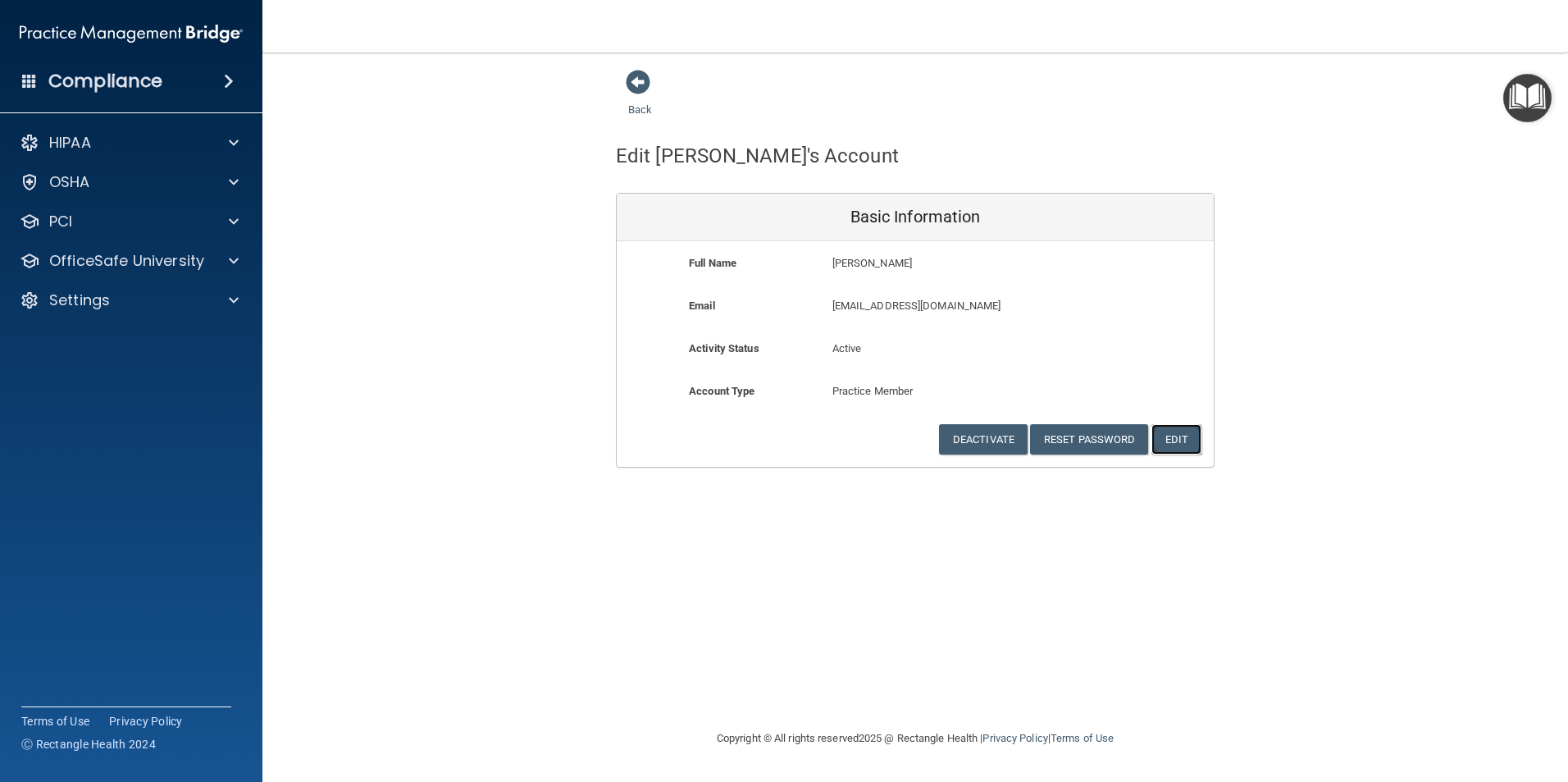
click at [1181, 443] on button "Edit" at bounding box center [1177, 439] width 50 height 30
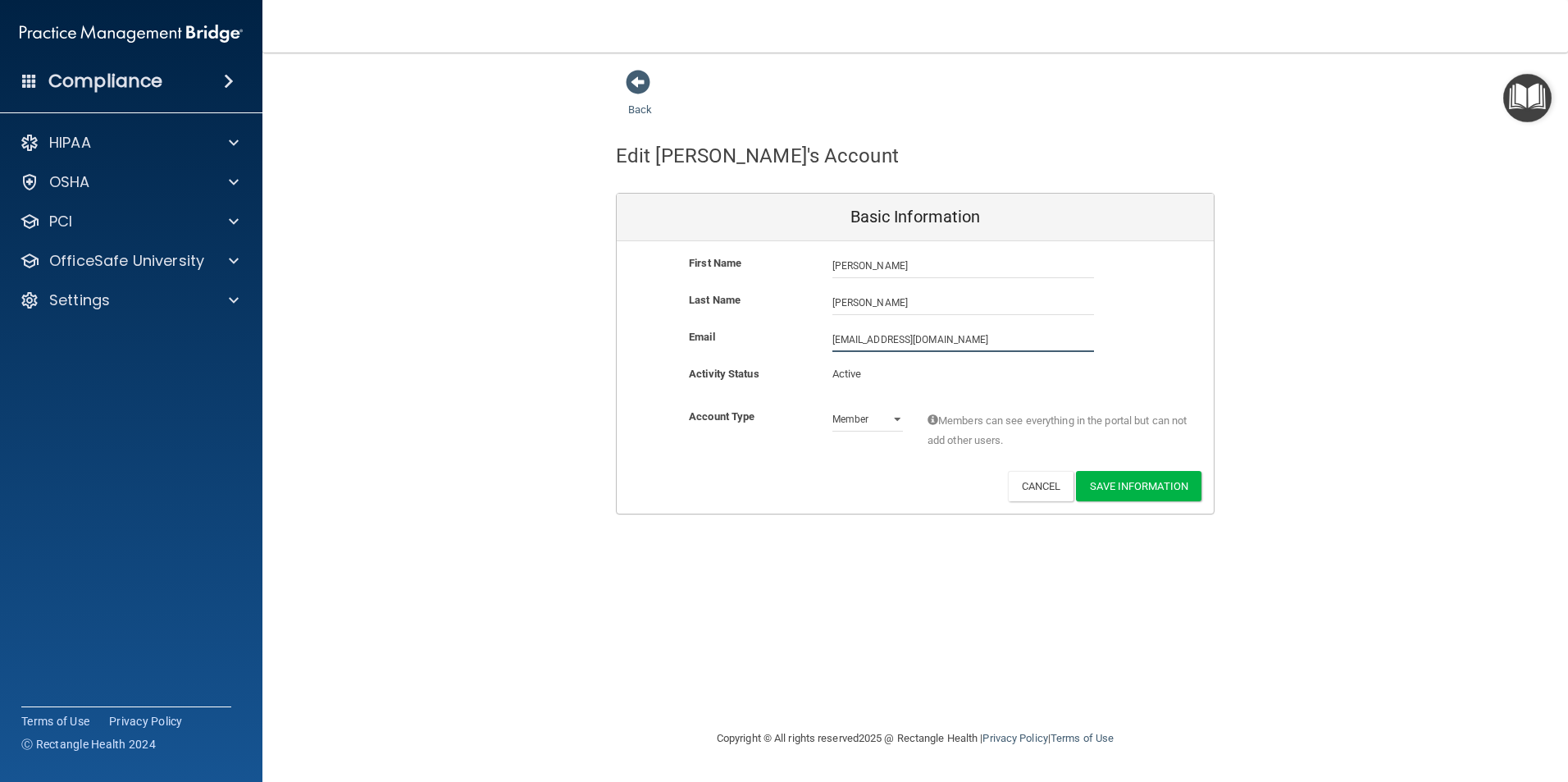
click at [904, 340] on input "ohkoehn@icould.com" at bounding box center [963, 339] width 262 height 24
type input "[EMAIL_ADDRESS][DOMAIN_NAME]"
click at [1138, 487] on button "Save Information" at bounding box center [1139, 489] width 126 height 30
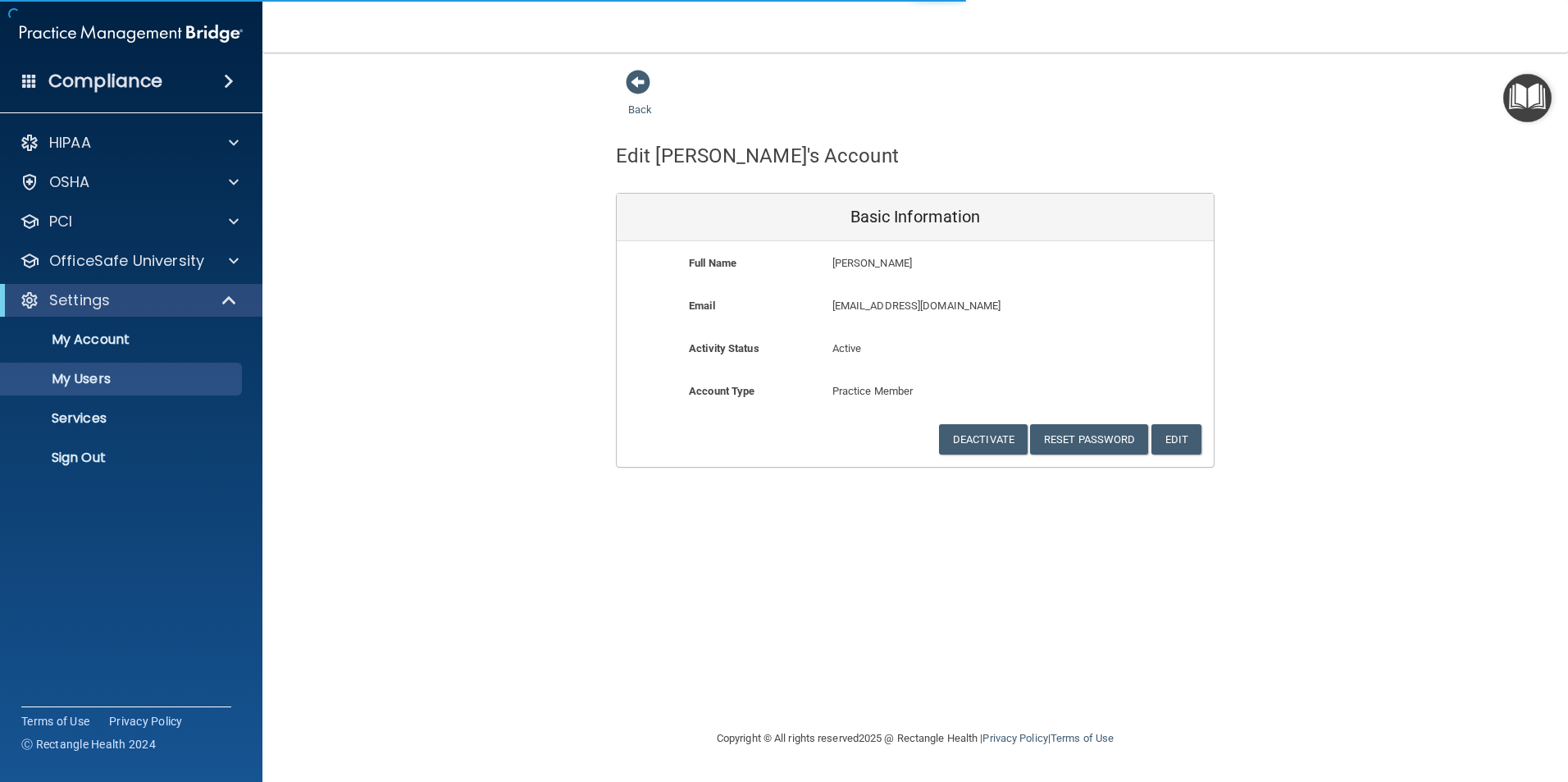
select select "20"
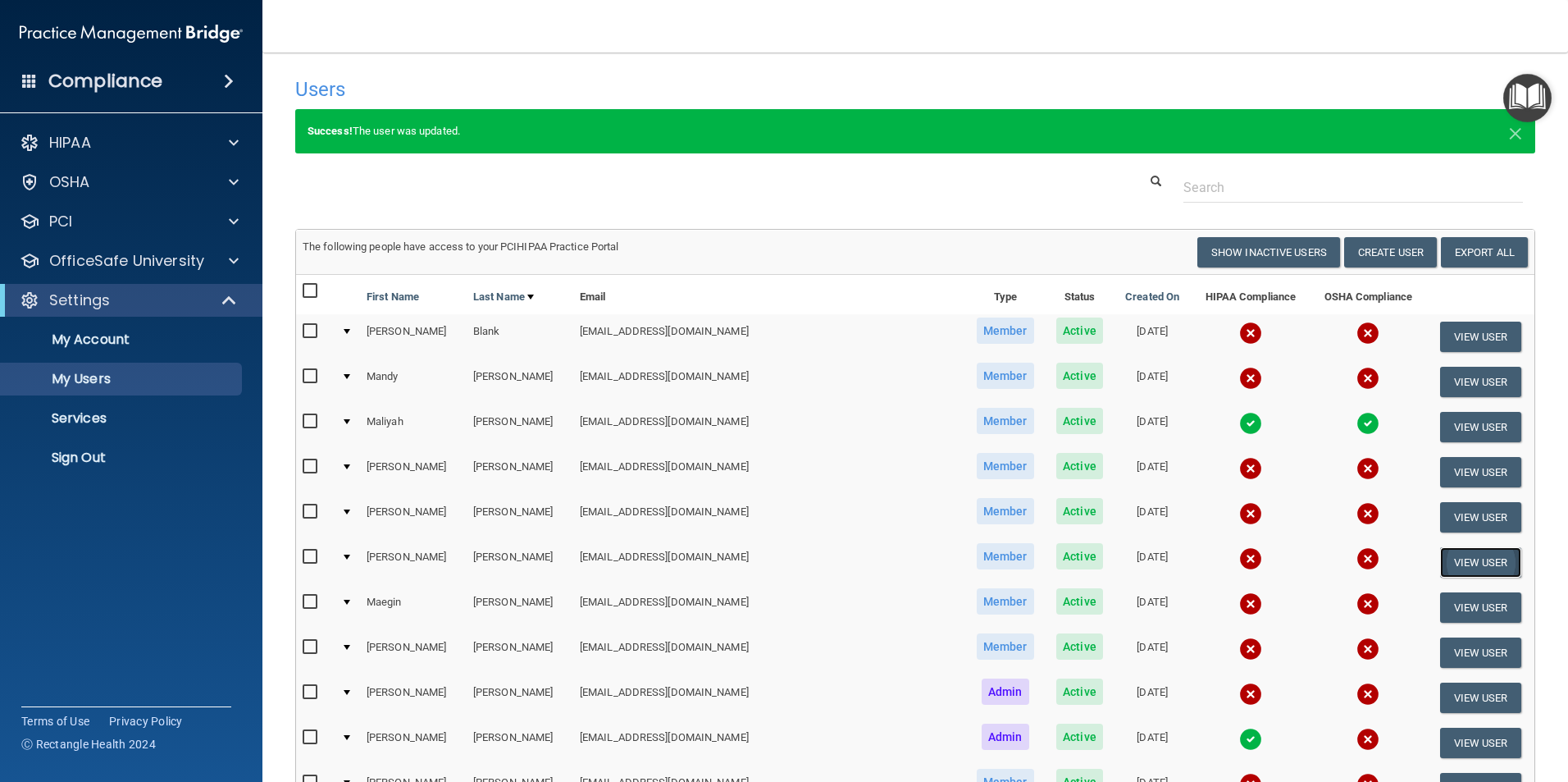
click at [1454, 559] on button "View User" at bounding box center [1481, 562] width 81 height 30
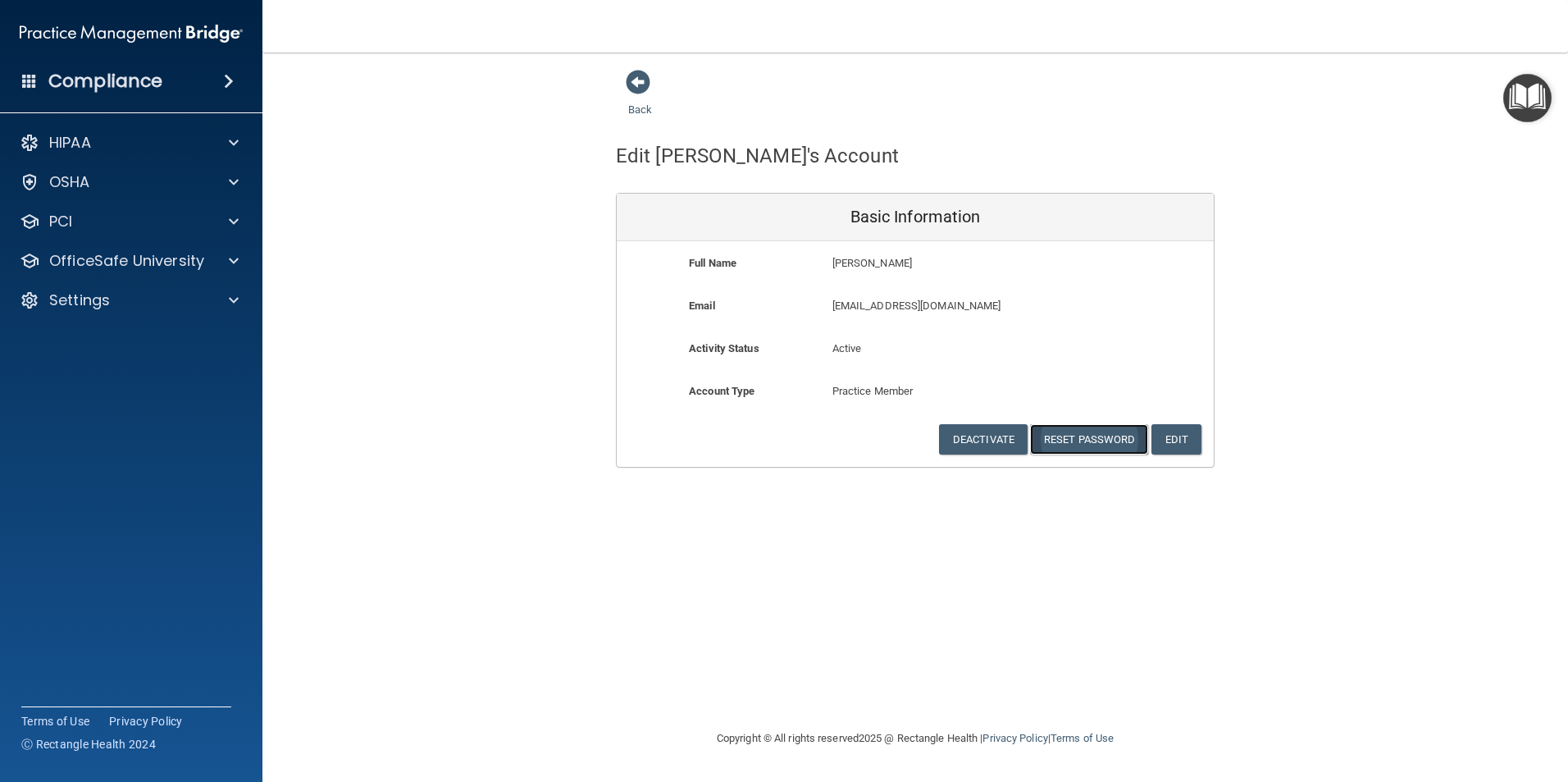
click at [1106, 439] on button "Reset Password" at bounding box center [1089, 439] width 118 height 30
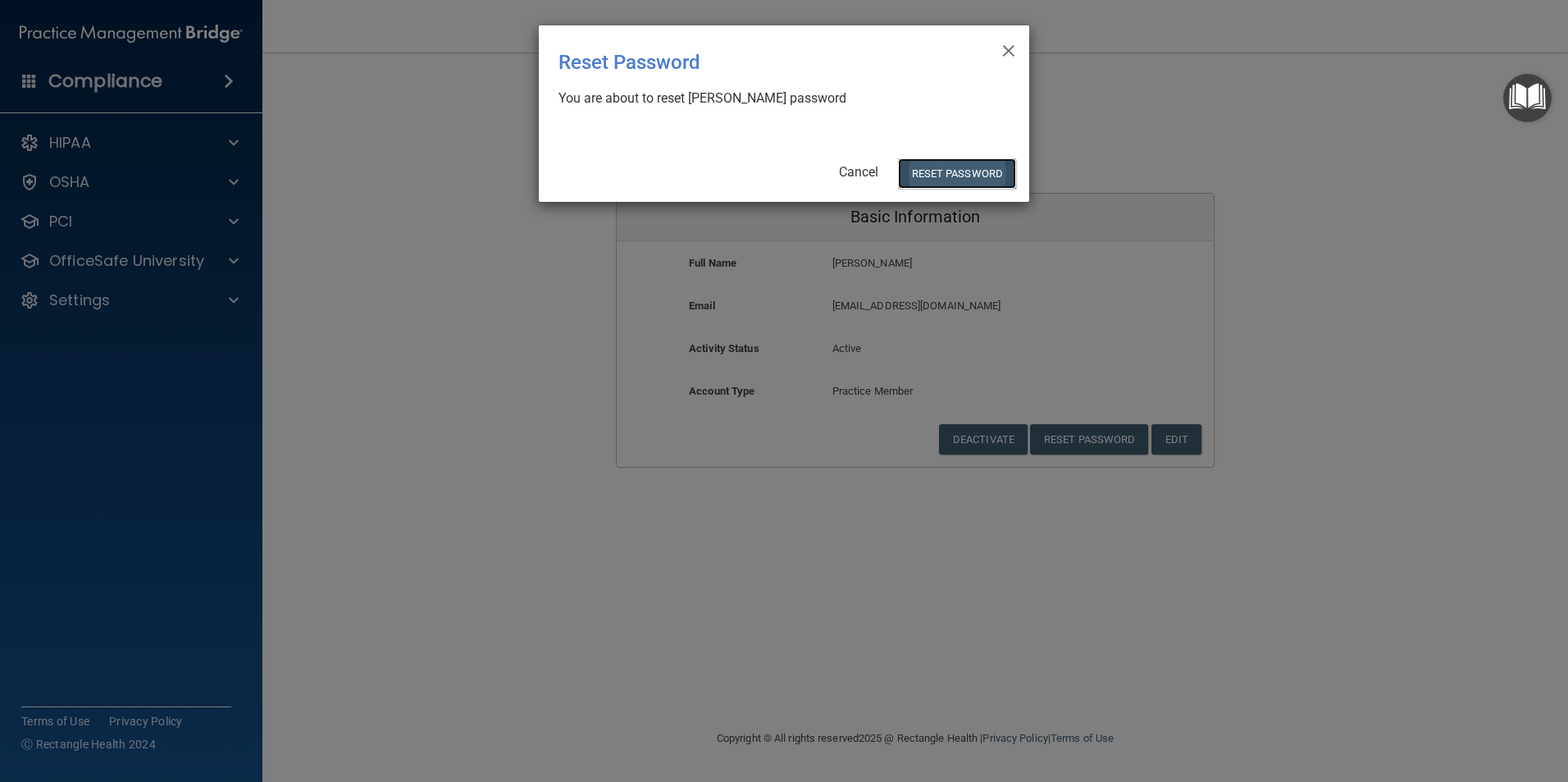
click at [951, 175] on button "Reset Password" at bounding box center [957, 174] width 118 height 30
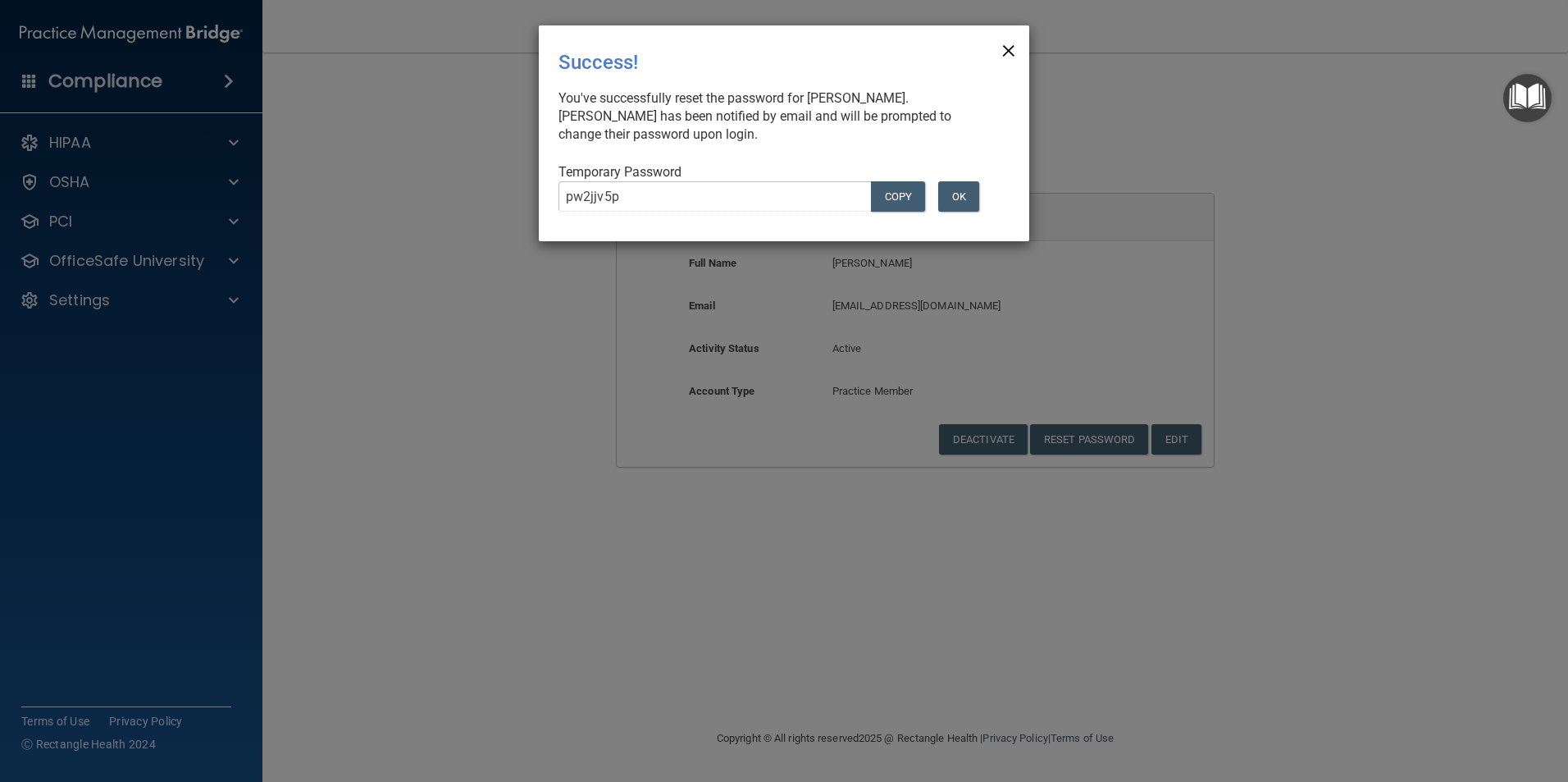
click at [1005, 44] on span "×" at bounding box center [1009, 48] width 15 height 33
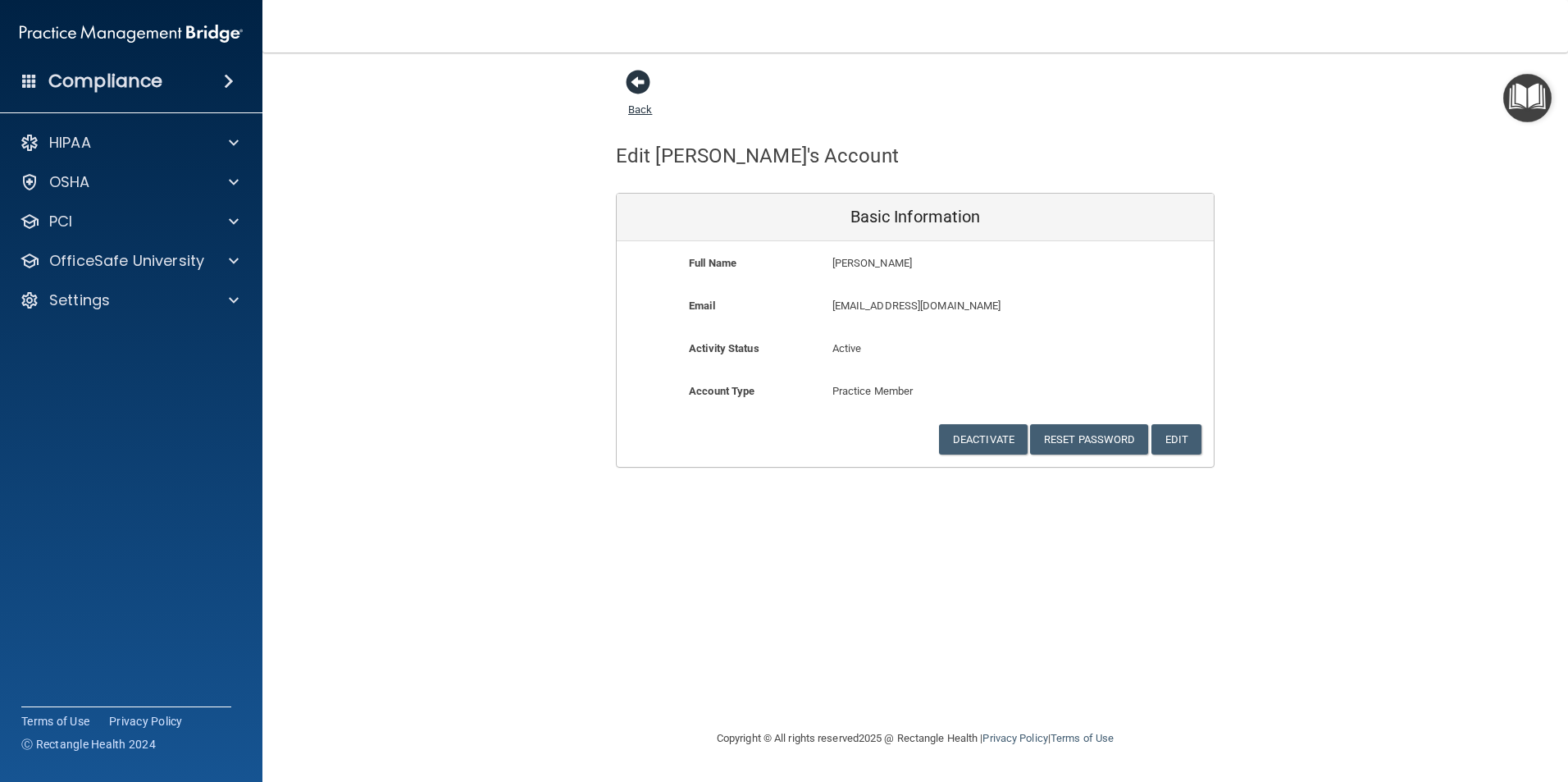
click at [633, 79] on span at bounding box center [638, 81] width 24 height 24
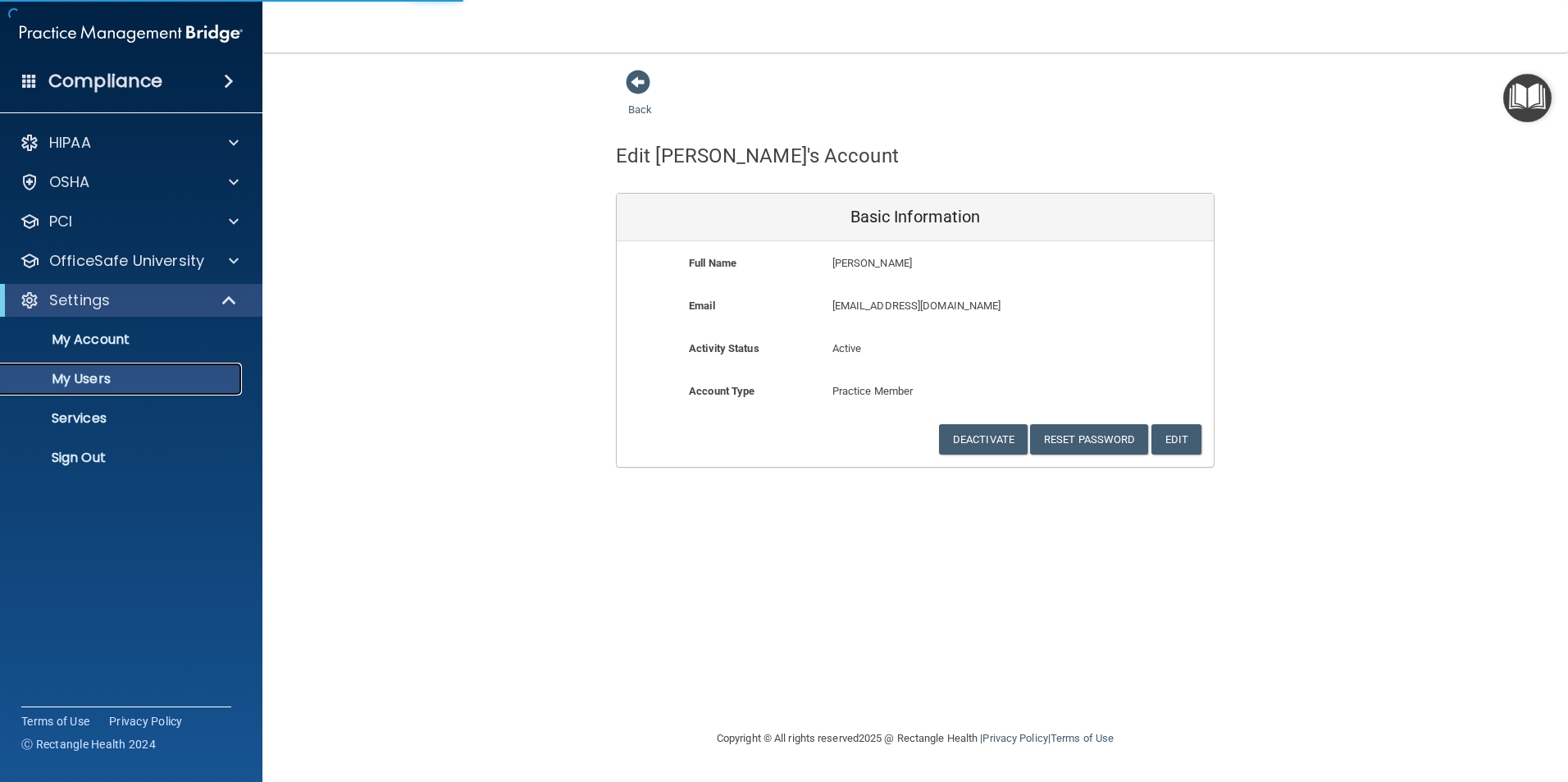
click at [116, 381] on p "My Users" at bounding box center [122, 379] width 224 height 17
select select "20"
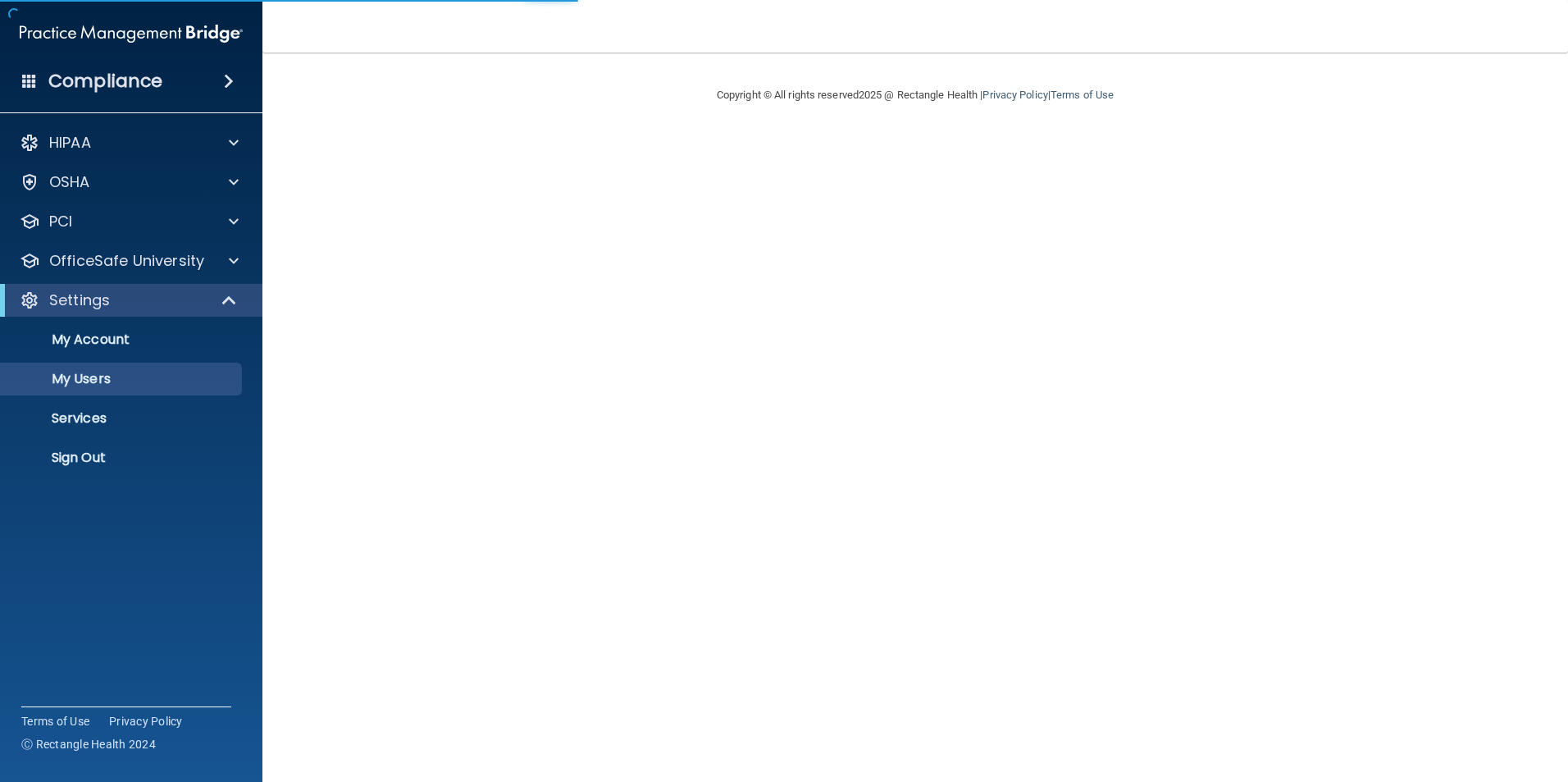
select select "20"
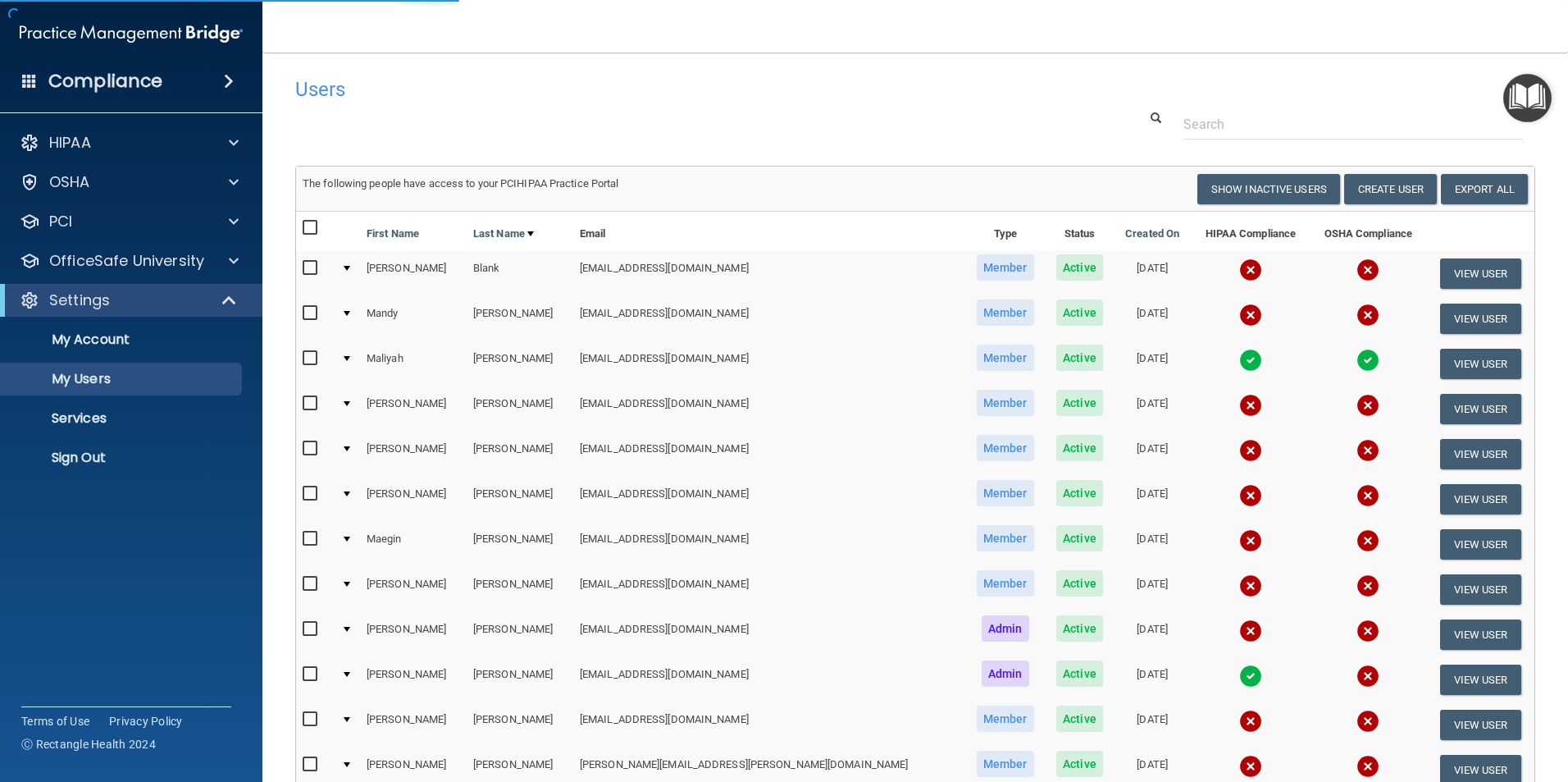
select select "20"
